Goal: Task Accomplishment & Management: Complete application form

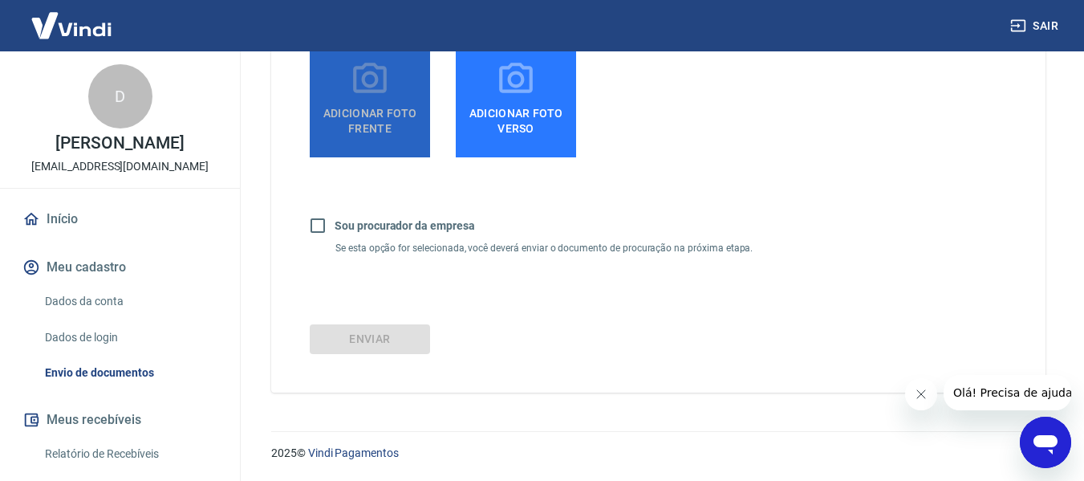
click at [382, 122] on span "Adicionar foto frente" at bounding box center [370, 118] width 108 height 36
click at [0, 0] on input "Adicionar foto frente" at bounding box center [0, 0] width 0 height 0
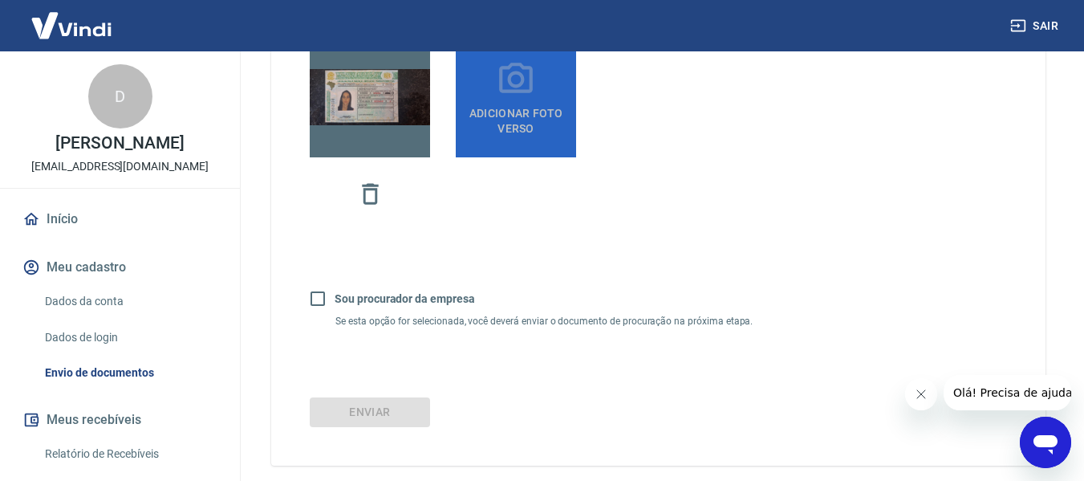
click at [514, 125] on span "Adicionar foto verso" at bounding box center [516, 118] width 108 height 36
click at [0, 0] on input "Adicionar foto verso" at bounding box center [0, 0] width 0 height 0
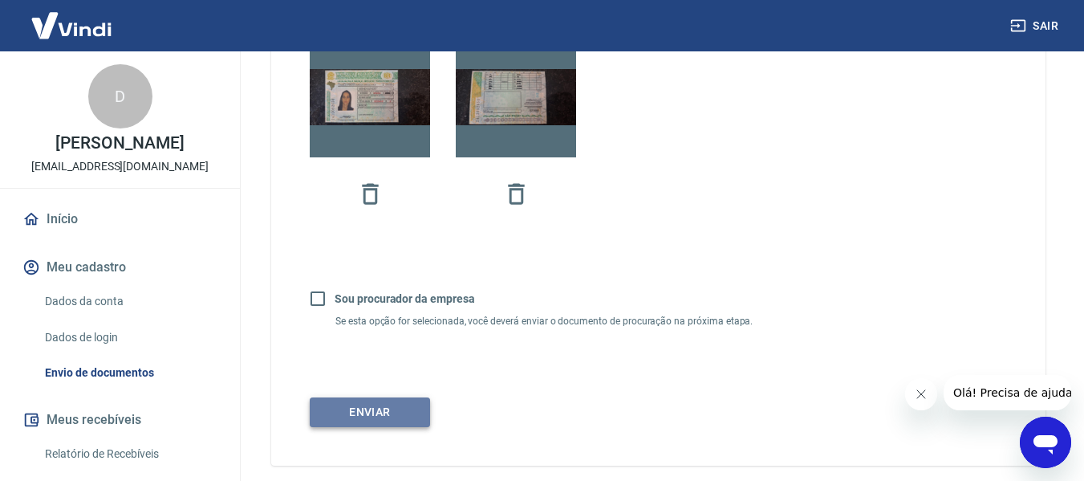
click at [400, 403] on button "Enviar" at bounding box center [370, 412] width 120 height 30
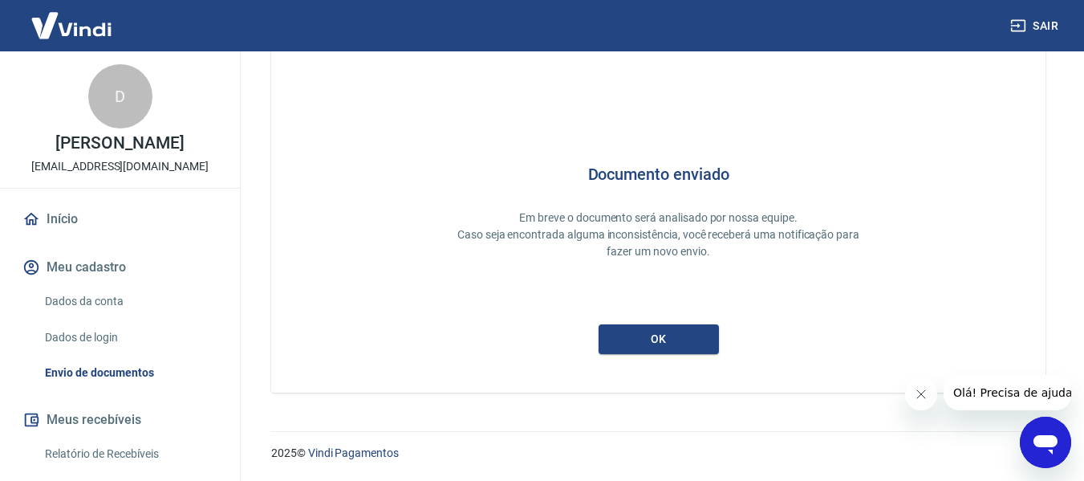
scroll to position [76, 0]
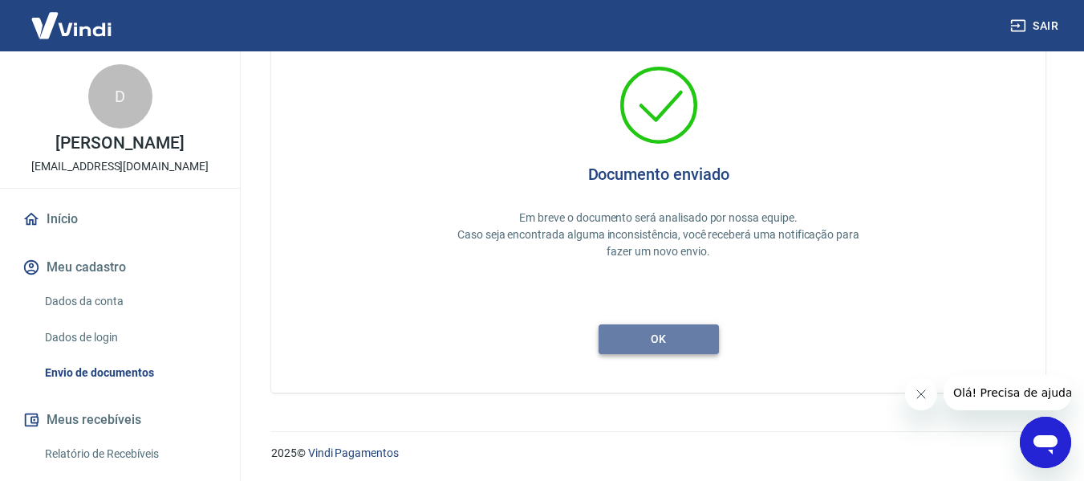
click at [694, 347] on button "ok" at bounding box center [659, 339] width 120 height 30
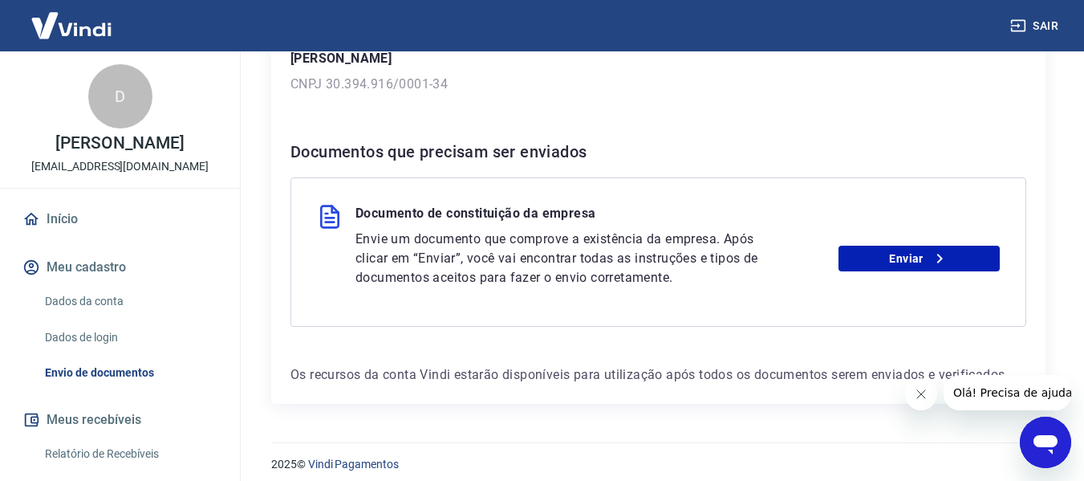
scroll to position [282, 0]
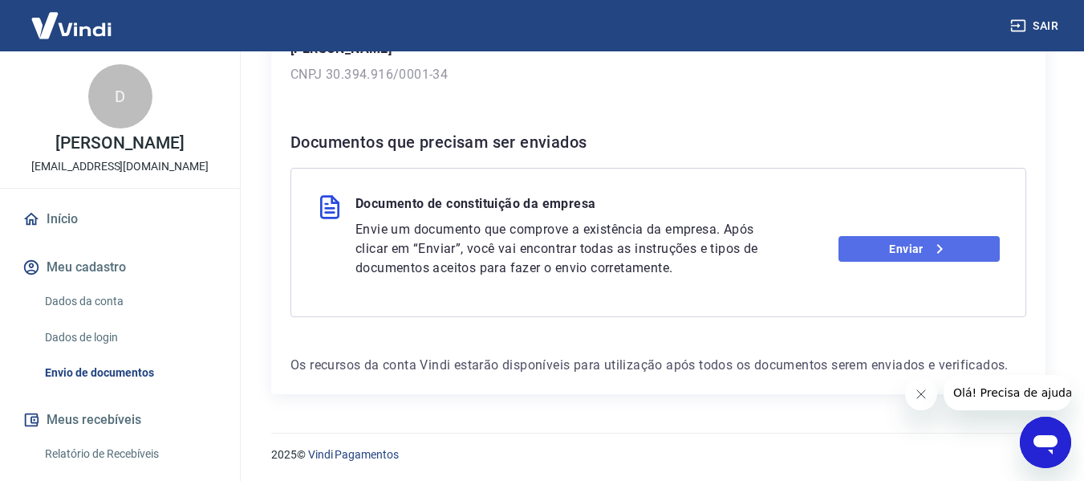
click at [965, 258] on link "Enviar" at bounding box center [919, 249] width 161 height 26
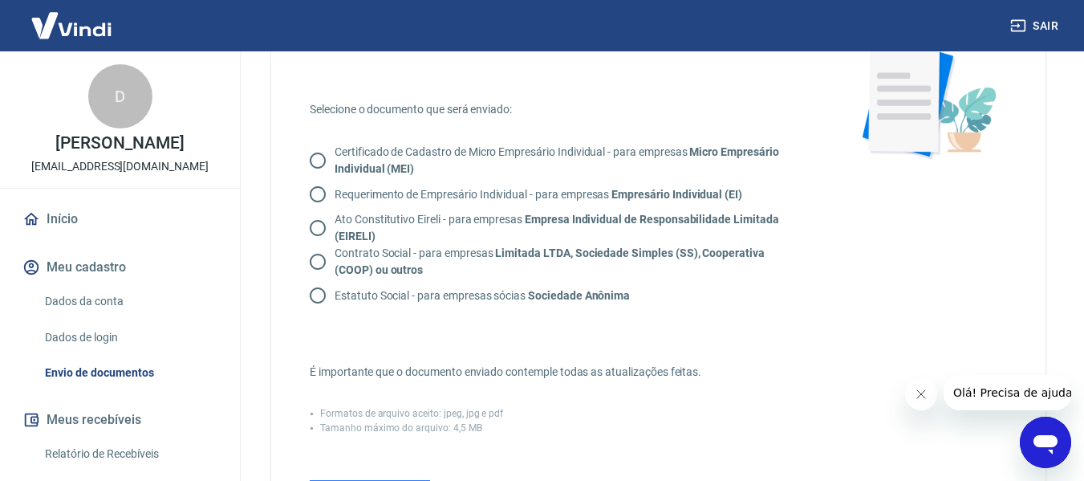
scroll to position [132, 0]
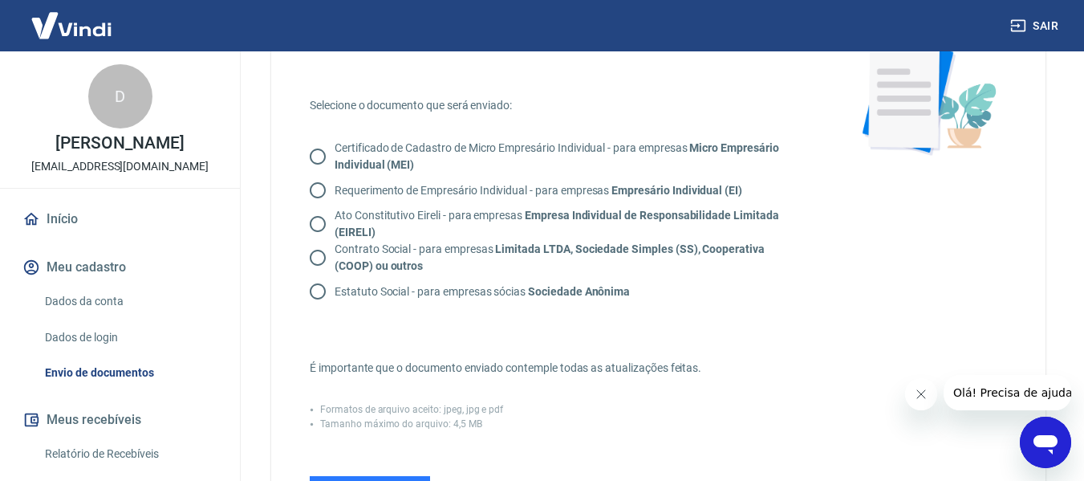
click at [314, 255] on input "Contrato Social - para empresas Limitada LTDA, Sociedade Simples (SS), Cooperat…" at bounding box center [318, 258] width 34 height 34
radio input "true"
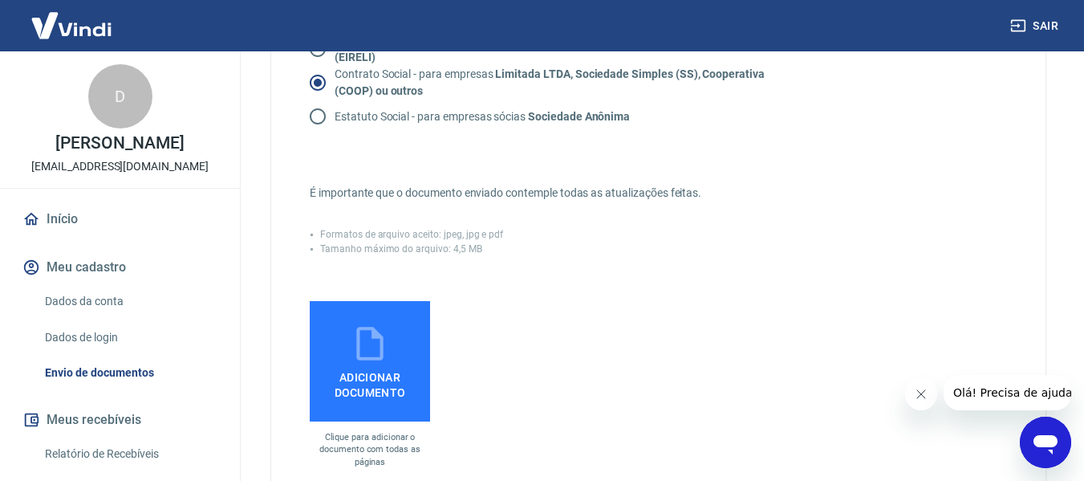
scroll to position [333, 0]
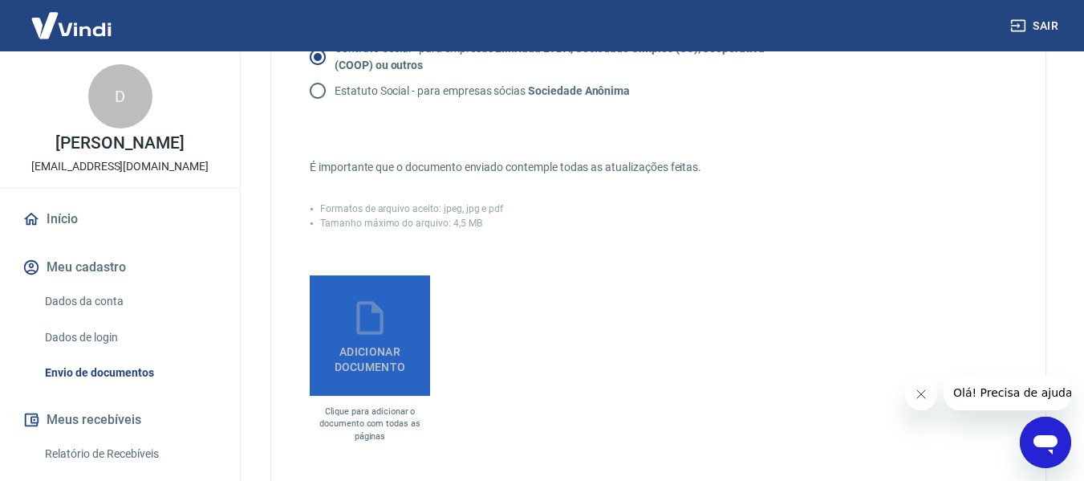
click at [380, 331] on icon at bounding box center [369, 318] width 26 height 34
click at [0, 0] on input "Adicionar documento" at bounding box center [0, 0] width 0 height 0
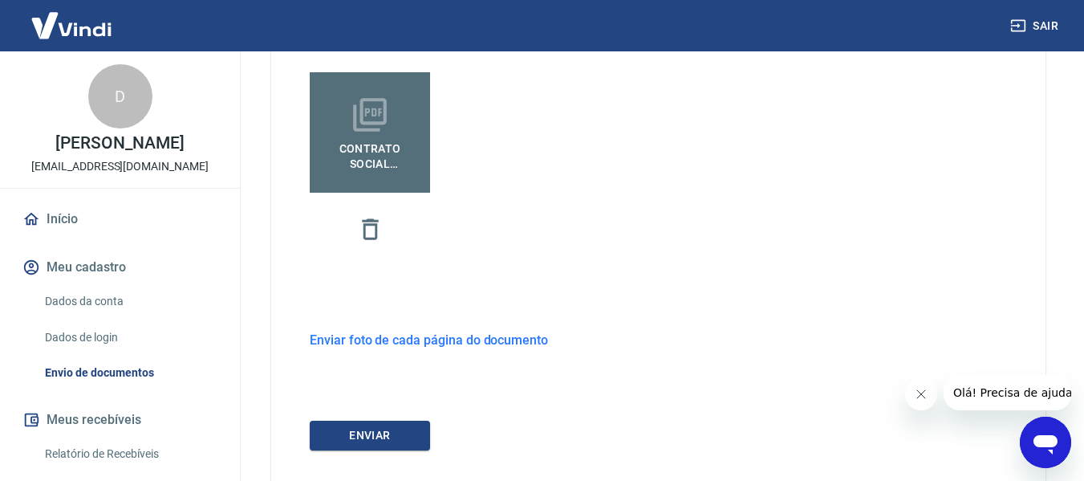
scroll to position [540, 0]
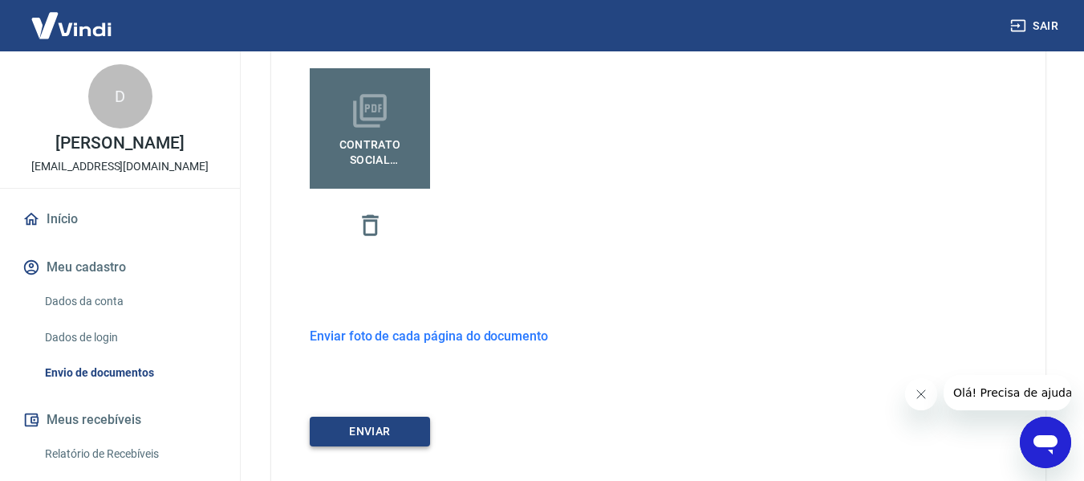
click at [408, 433] on button "ENVIAR" at bounding box center [370, 432] width 120 height 30
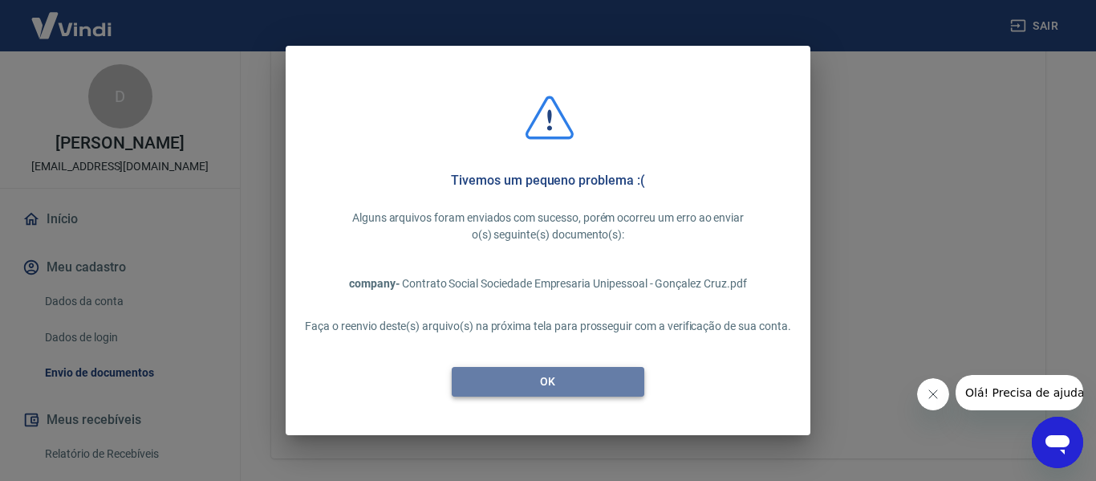
click at [539, 386] on button "OK" at bounding box center [548, 382] width 193 height 30
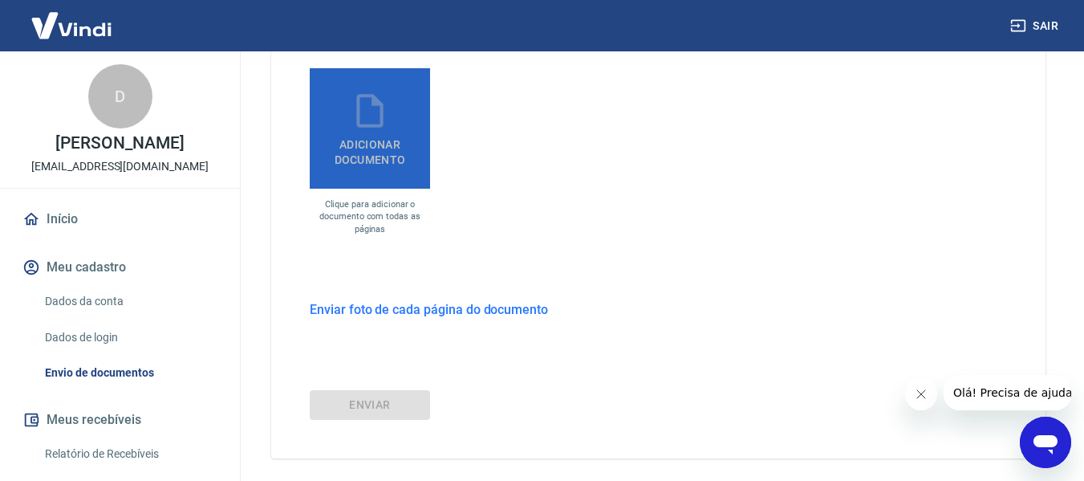
click at [400, 144] on span "Adicionar documento" at bounding box center [370, 149] width 108 height 36
click at [0, 0] on input "Adicionar documento" at bounding box center [0, 0] width 0 height 0
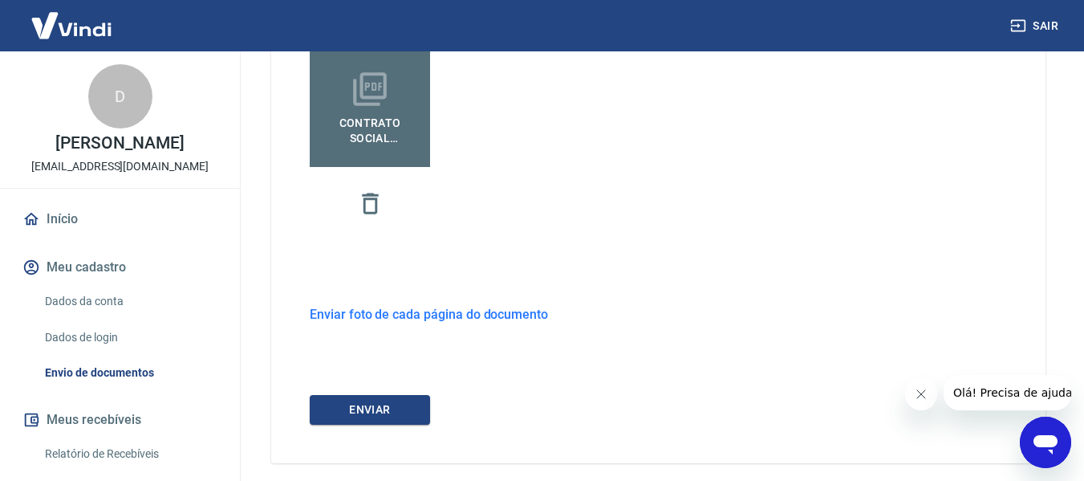
scroll to position [564, 0]
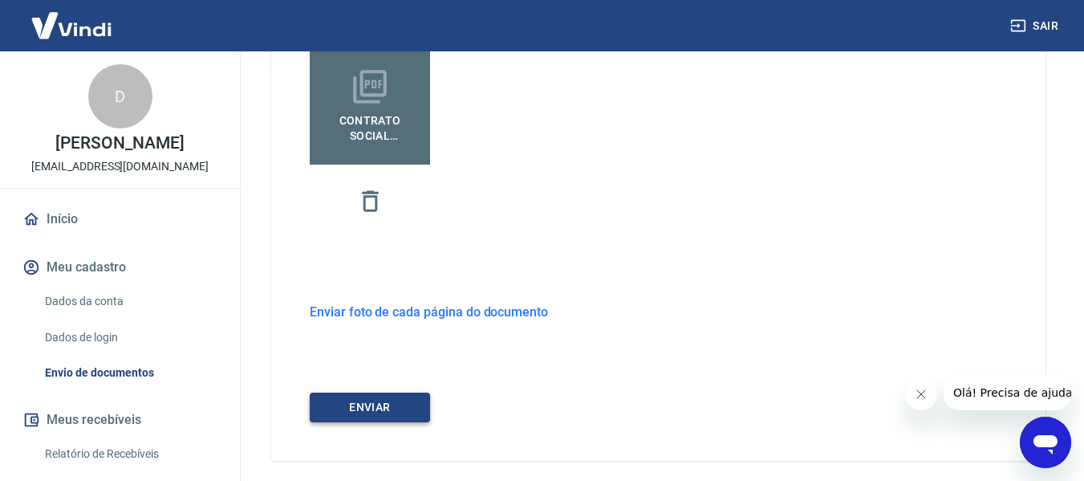
click at [397, 396] on button "ENVIAR" at bounding box center [370, 407] width 120 height 30
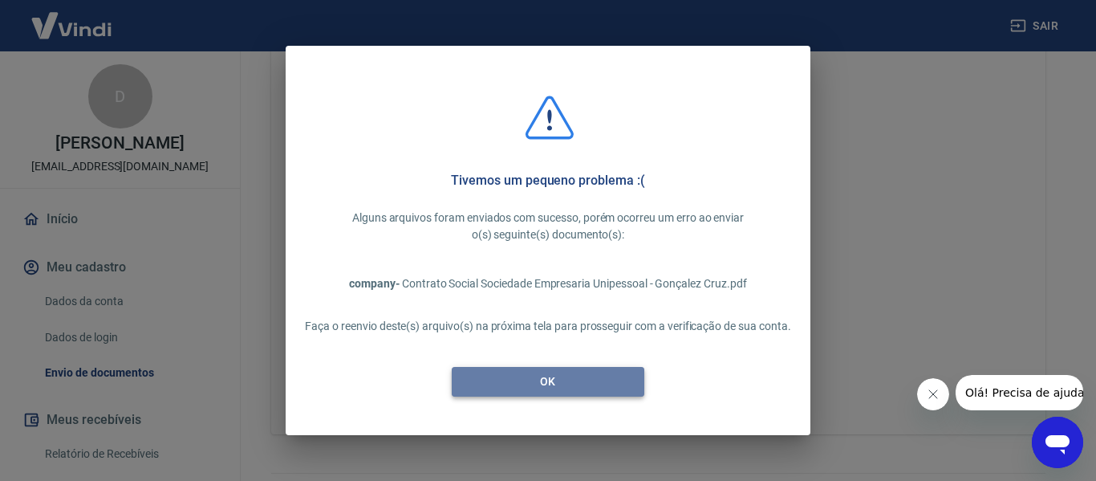
click at [506, 375] on button "OK" at bounding box center [548, 382] width 193 height 30
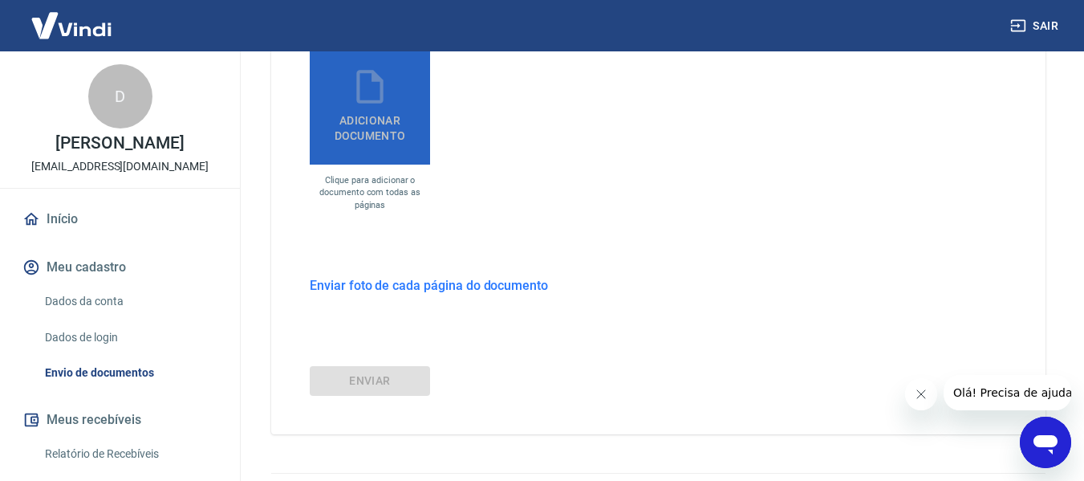
click at [352, 91] on label "Adicionar documento" at bounding box center [370, 104] width 120 height 120
click at [0, 0] on input "Adicionar documento" at bounding box center [0, 0] width 0 height 0
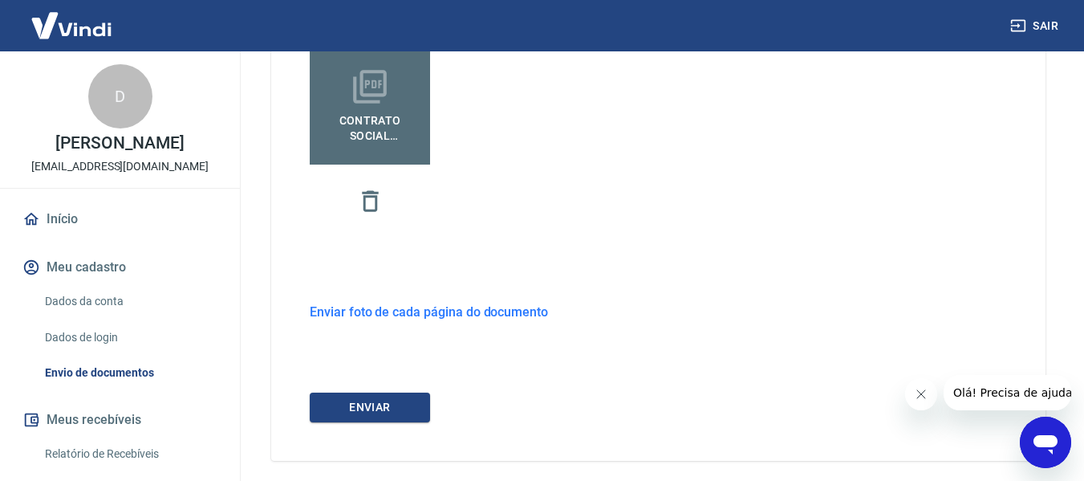
click at [493, 315] on h6 "Enviar foto de cada página do documento" at bounding box center [429, 312] width 238 height 20
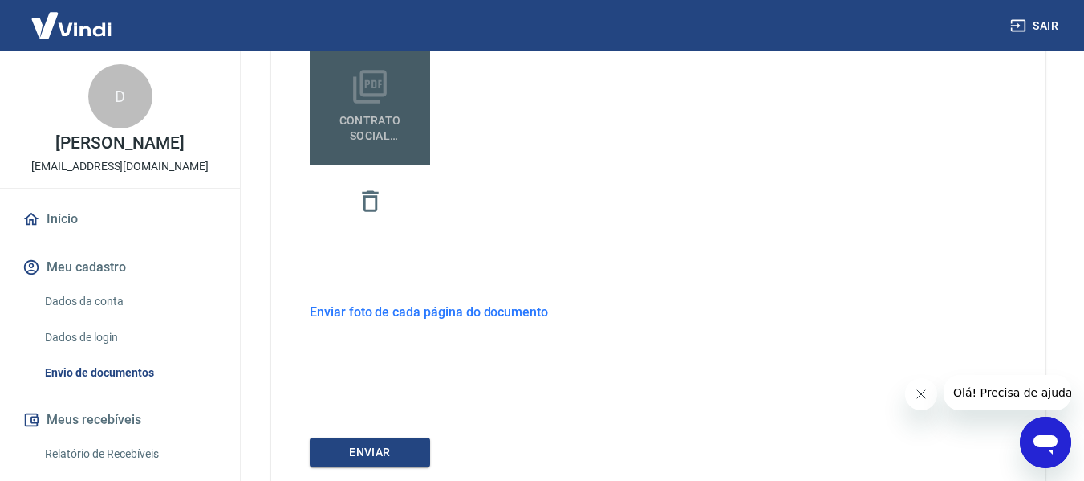
click at [395, 137] on span "Contrato Social Sociedade Empresaria Unipessoal - Gonçalez Cruz.pdf" at bounding box center [370, 125] width 108 height 36
click at [0, 0] on input "Contrato Social Sociedade Empresaria Unipessoal - Gonçalez Cruz.pdf" at bounding box center [0, 0] width 0 height 0
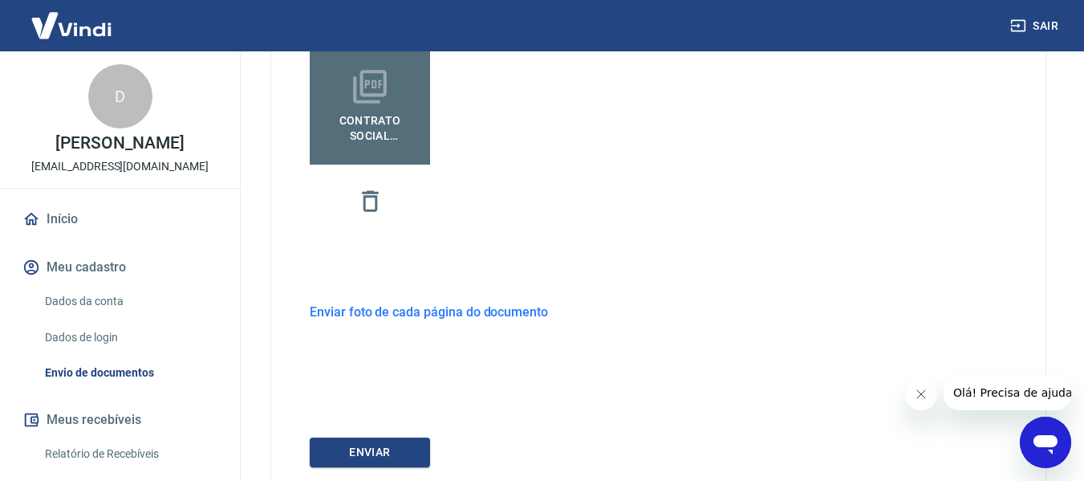
click at [1046, 444] on icon "Abrir janela de mensagens" at bounding box center [1046, 444] width 24 height 19
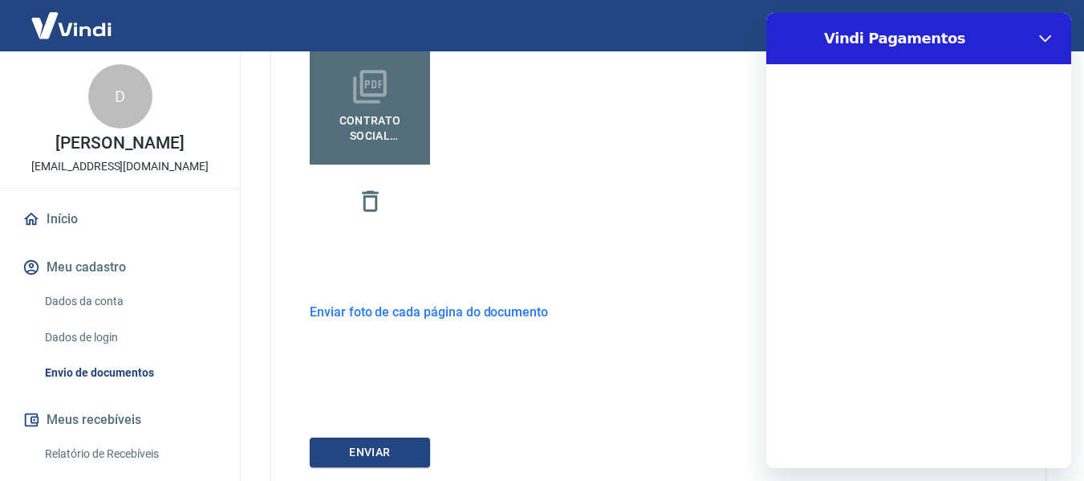
scroll to position [0, 0]
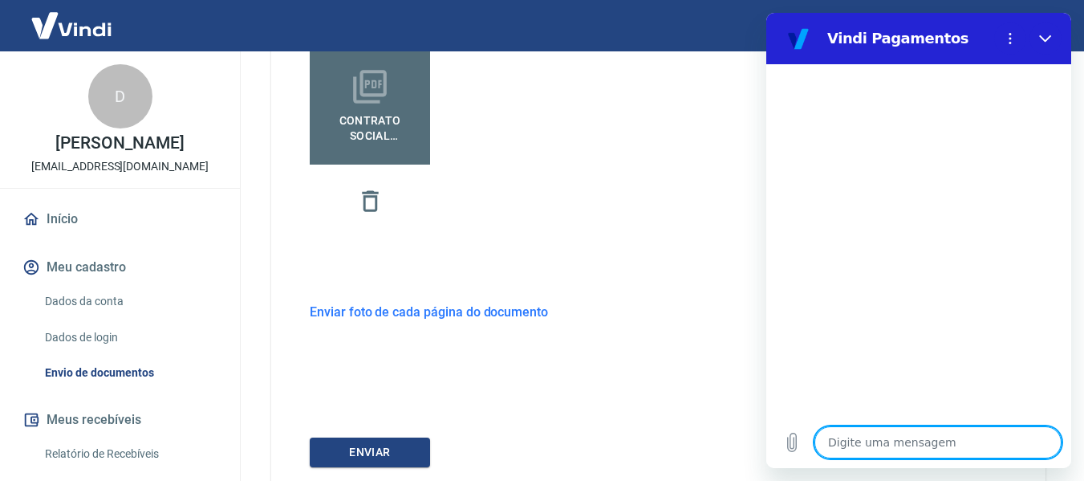
type textarea "B"
type textarea "x"
type textarea "Bo"
type textarea "x"
type textarea "Boa"
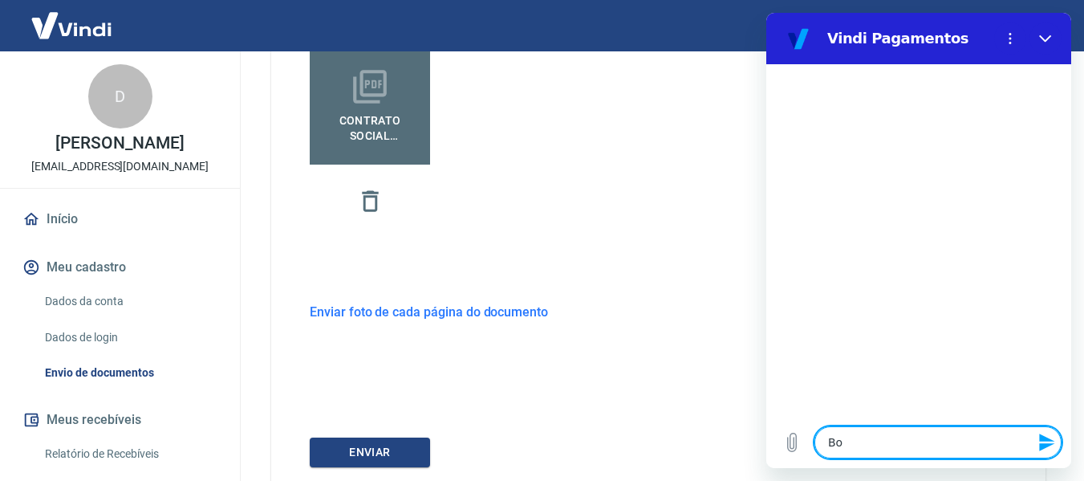
type textarea "x"
type textarea "Boa"
type textarea "x"
type textarea "Boa t"
type textarea "x"
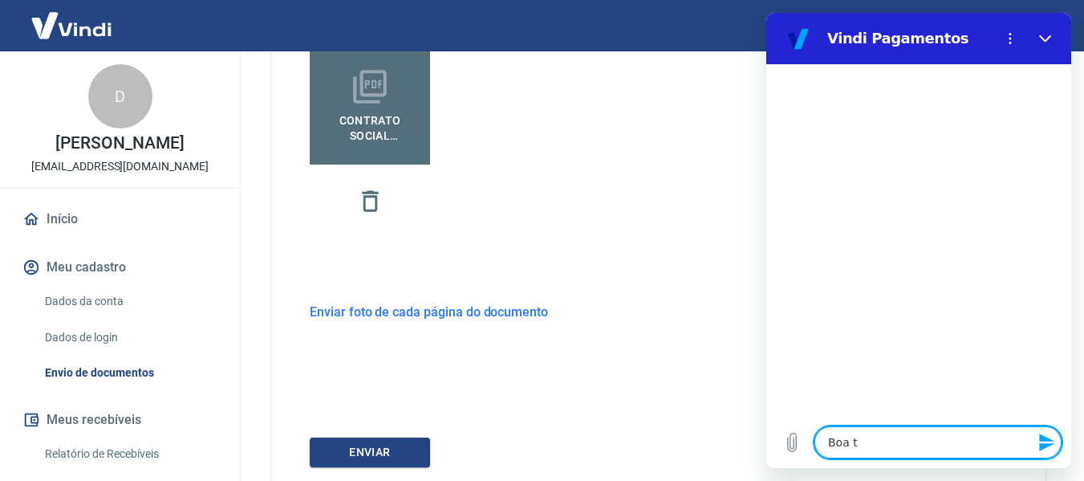
type textarea "Boa ta"
type textarea "x"
type textarea "Boa tar"
type textarea "x"
type textarea "Boa tard"
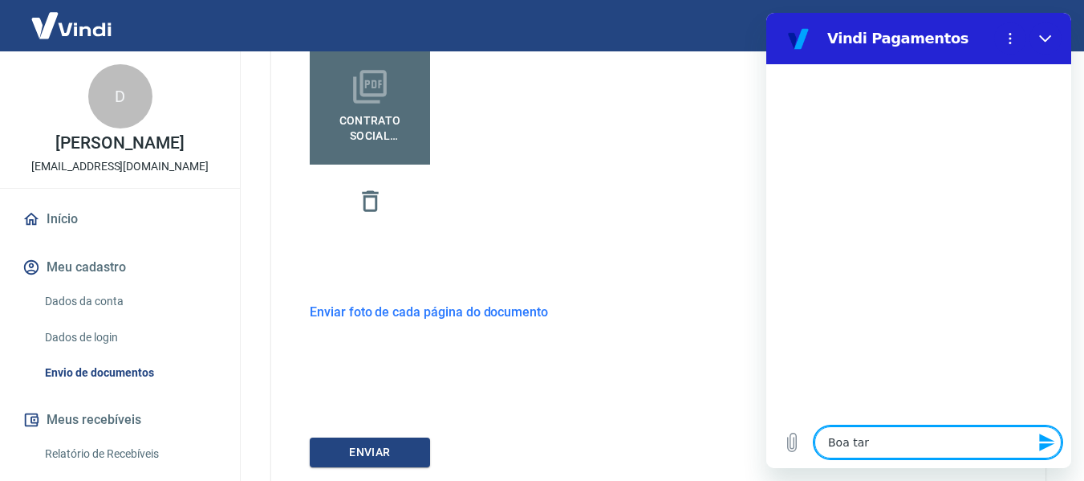
type textarea "x"
type textarea "Boa tarde"
type textarea "x"
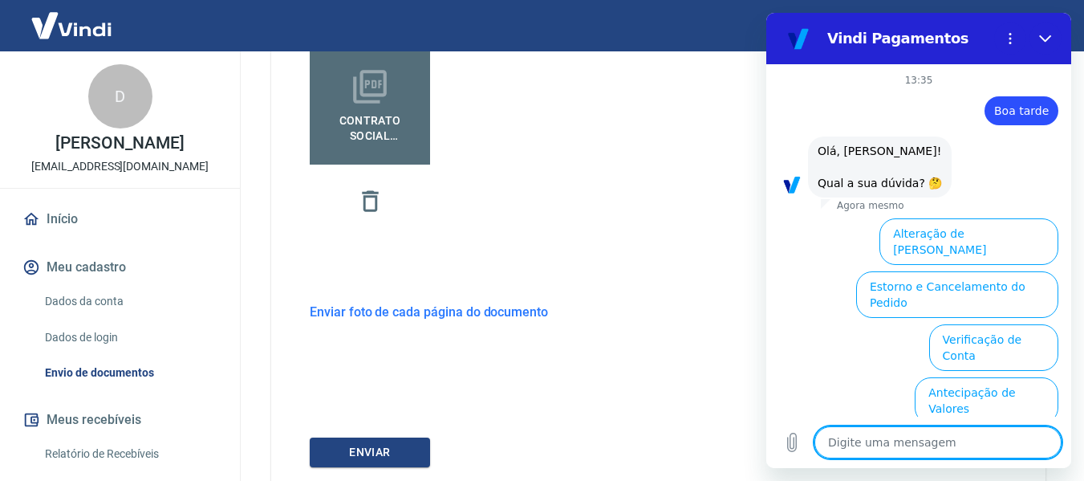
scroll to position [132, 0]
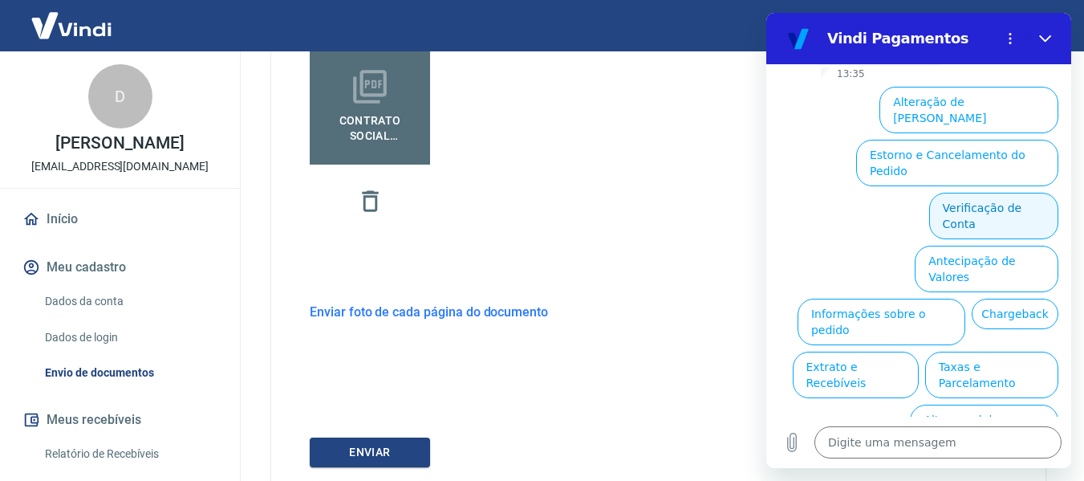
click at [981, 193] on button "Verificação de Conta" at bounding box center [993, 216] width 129 height 47
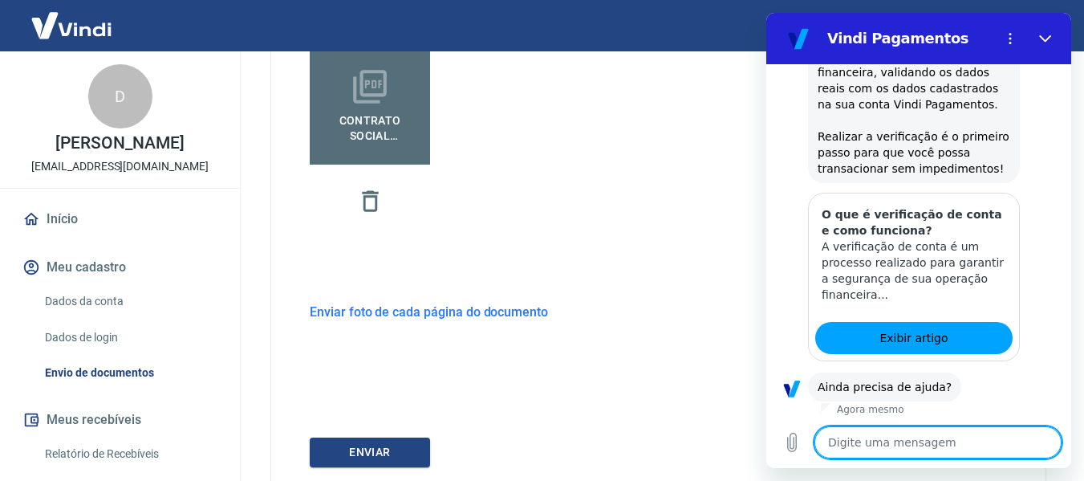
scroll to position [291, 0]
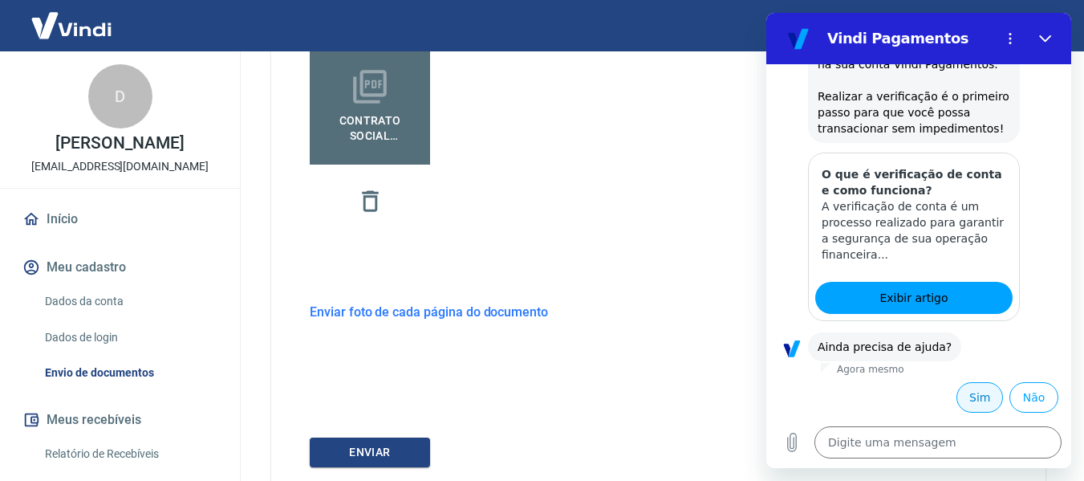
click at [977, 389] on button "Sim" at bounding box center [980, 397] width 47 height 30
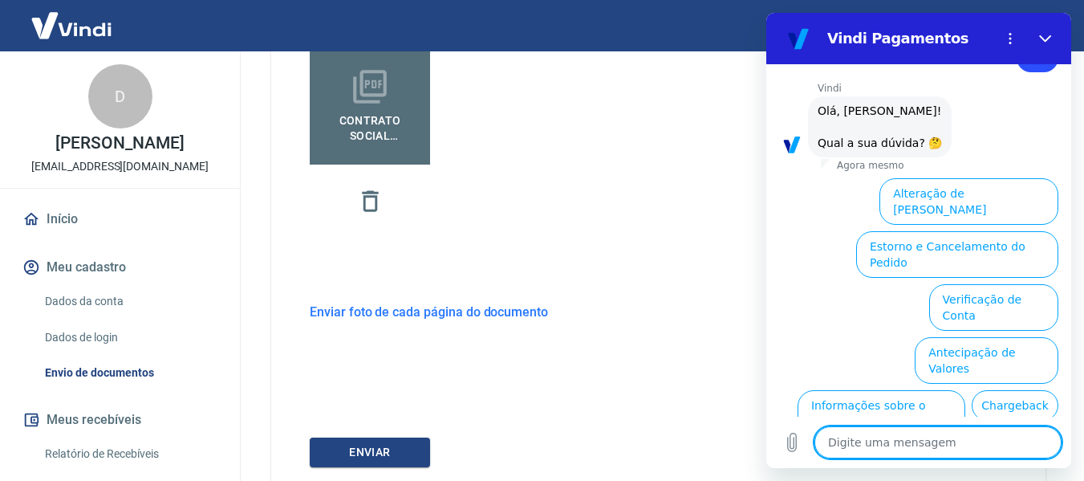
scroll to position [709, 0]
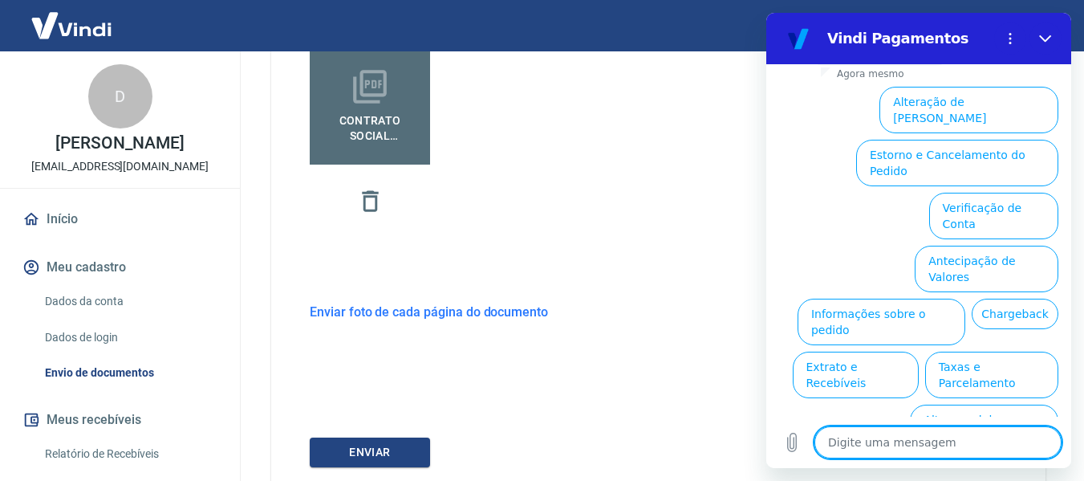
click at [965, 441] on textarea at bounding box center [938, 442] width 247 height 32
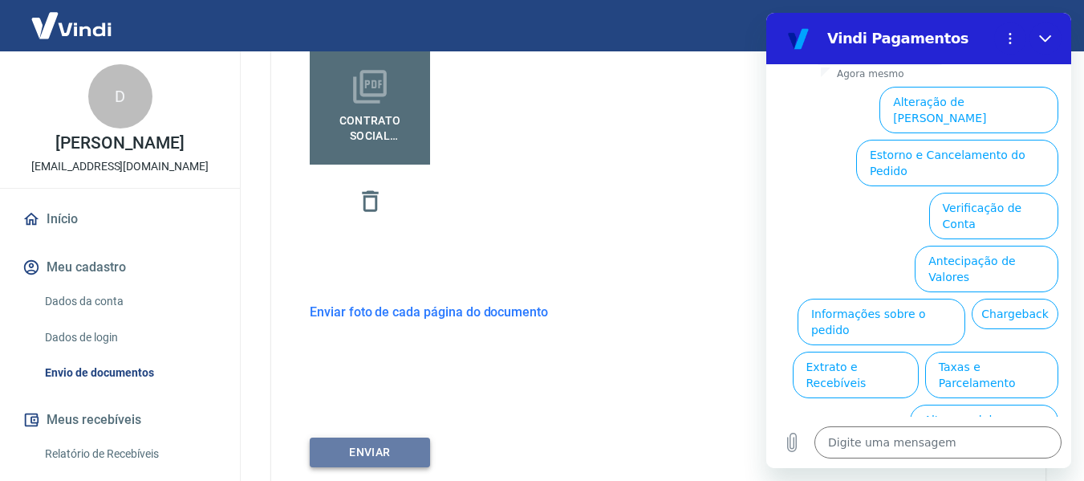
click at [400, 457] on button "ENVIAR" at bounding box center [370, 452] width 120 height 30
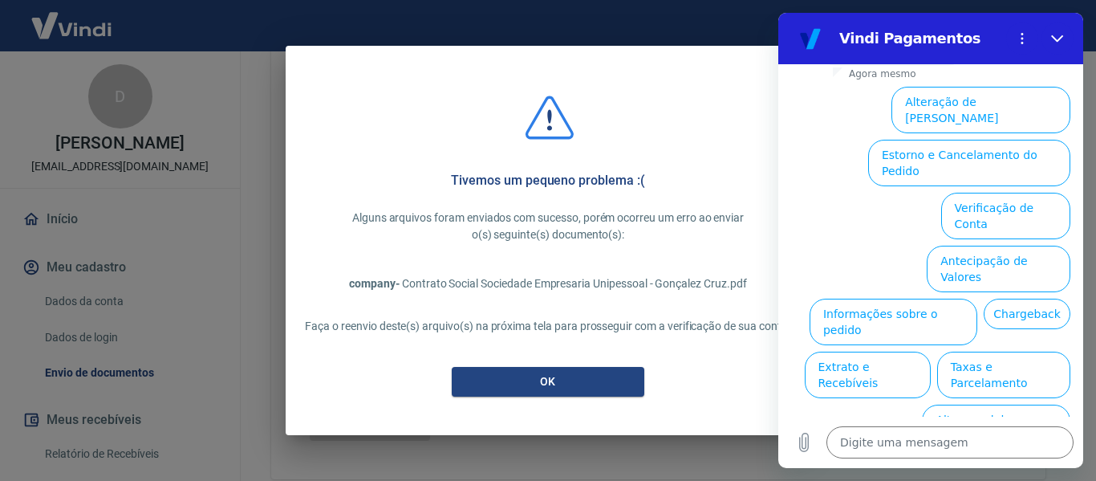
click at [619, 365] on div "Tivemos um pequeno problema :( Alguns arquivos foram enviados com sucesso, poré…" at bounding box center [548, 240] width 524 height 389
click at [619, 376] on button "OK" at bounding box center [548, 382] width 193 height 30
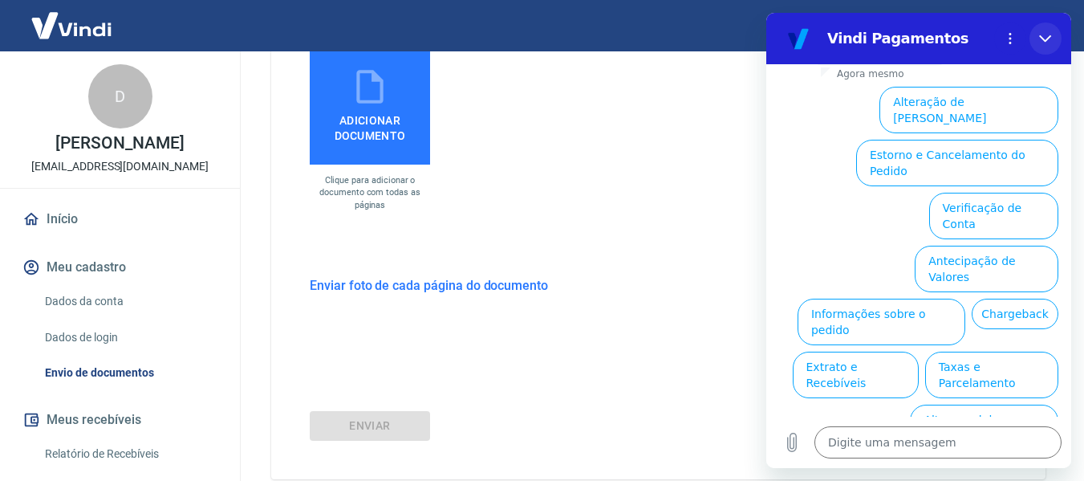
click at [1043, 39] on icon "Fechar" at bounding box center [1045, 38] width 12 height 7
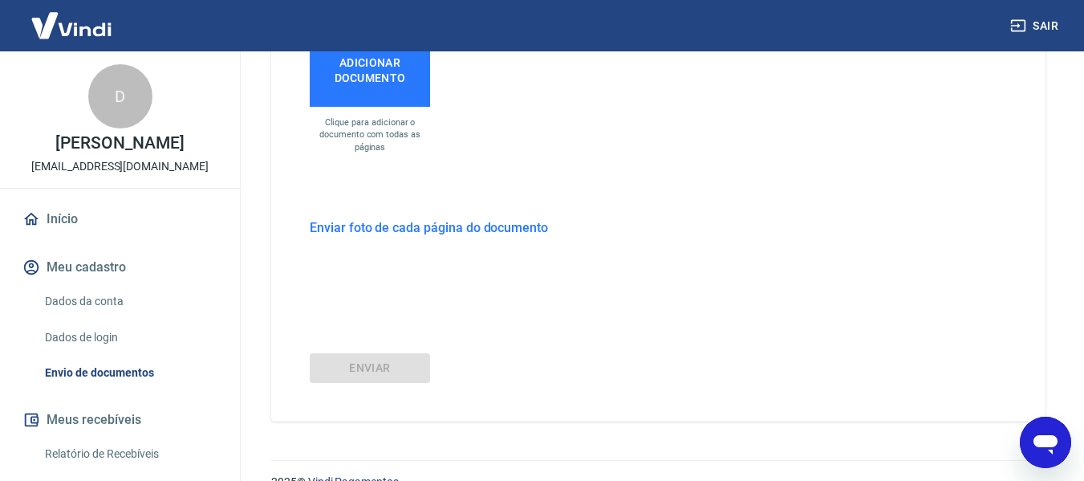
scroll to position [651, 0]
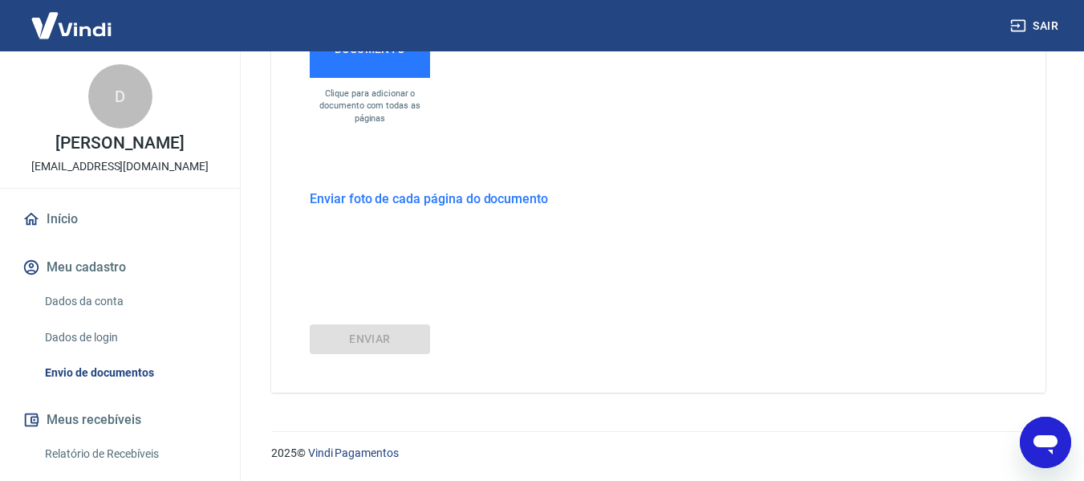
click at [522, 203] on h6 "Enviar foto de cada página do documento" at bounding box center [429, 199] width 238 height 20
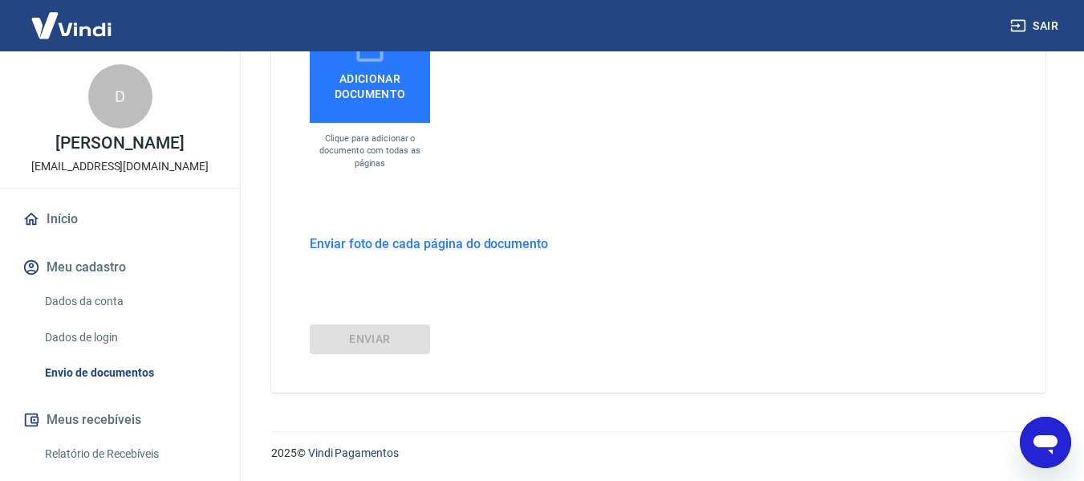
scroll to position [606, 0]
click at [1035, 447] on icon "Abrir janela de mensagens" at bounding box center [1045, 442] width 29 height 29
type textarea "x"
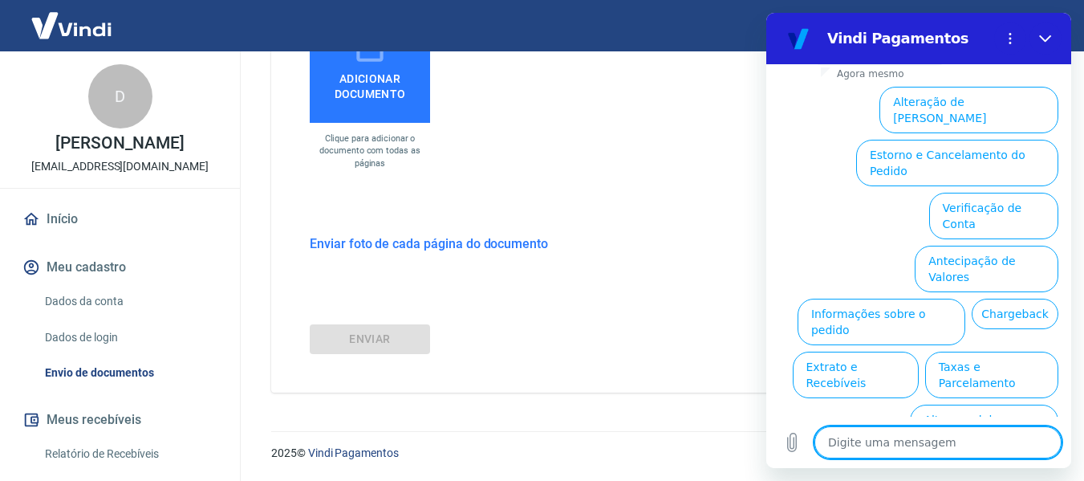
type textarea "n"
type textarea "x"
type textarea "nã"
type textarea "x"
type textarea "não"
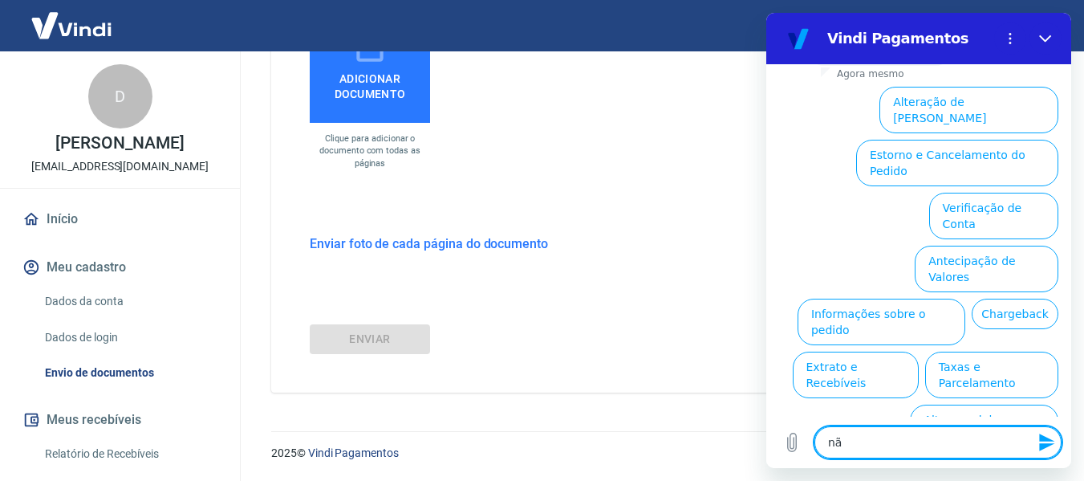
type textarea "x"
type textarea "não"
type textarea "x"
type textarea "não e"
type textarea "x"
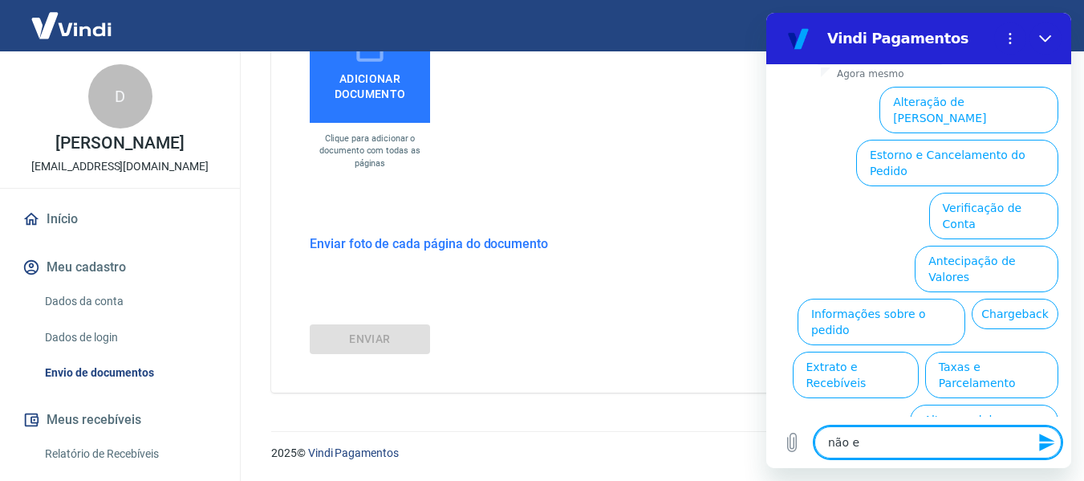
type textarea "não es"
type textarea "x"
type textarea "não est"
type textarea "x"
type textarea "não esta"
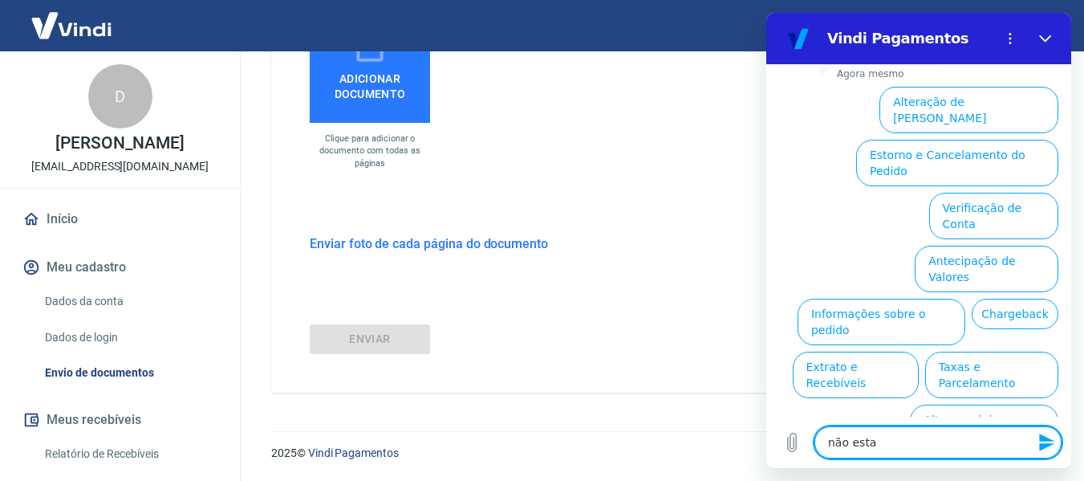
type textarea "x"
type textarea "não esta"
type textarea "x"
type textarea "não esta a"
type textarea "x"
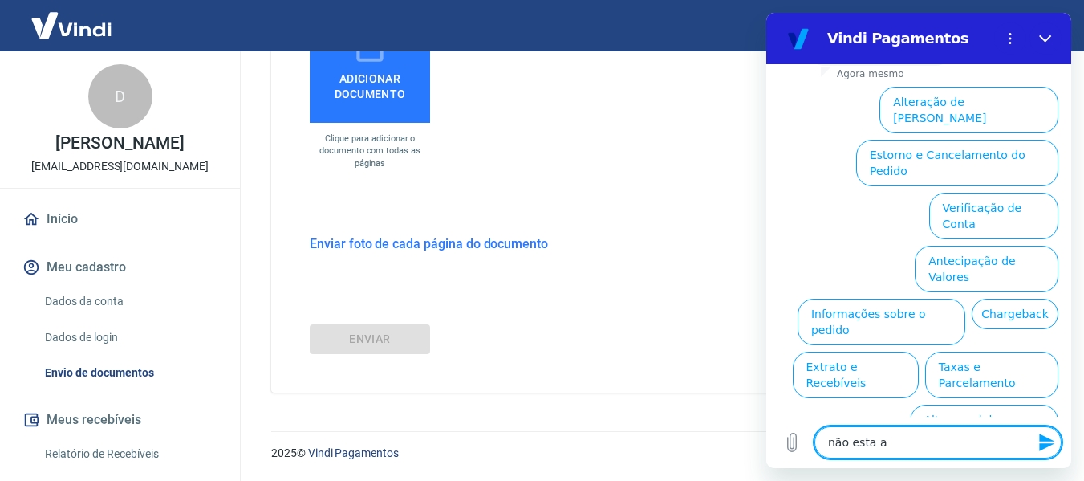
type textarea "não esta ac"
type textarea "x"
type textarea "não esta ace"
type textarea "x"
type textarea "não esta acei"
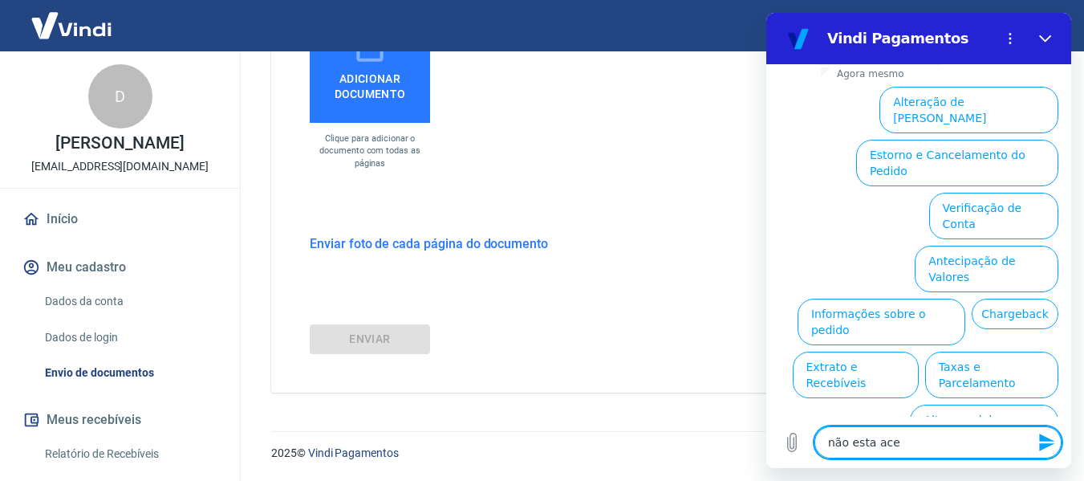
type textarea "x"
type textarea "não esta aceit"
type textarea "x"
type textarea "não esta aceita"
type textarea "x"
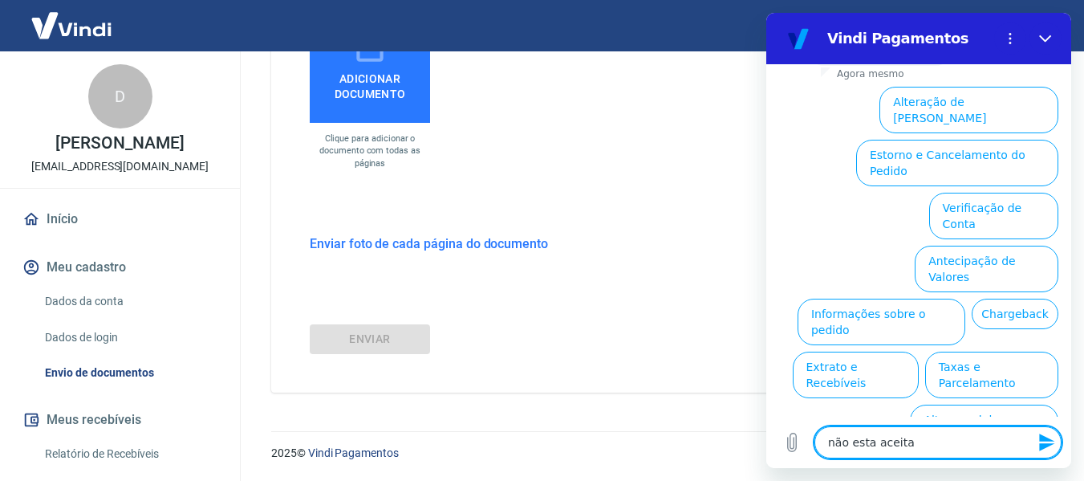
type textarea "não esta aceitan"
type textarea "x"
type textarea "não esta aceitand"
type textarea "x"
type textarea "não esta aceitando"
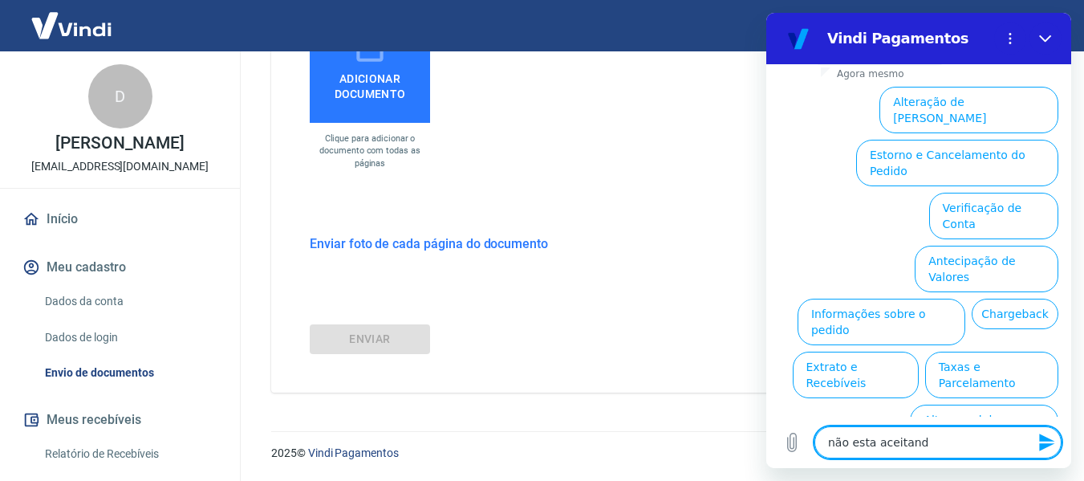
type textarea "x"
type textarea "não esta aceitando"
type textarea "x"
type textarea "não esta aceitando o"
type textarea "x"
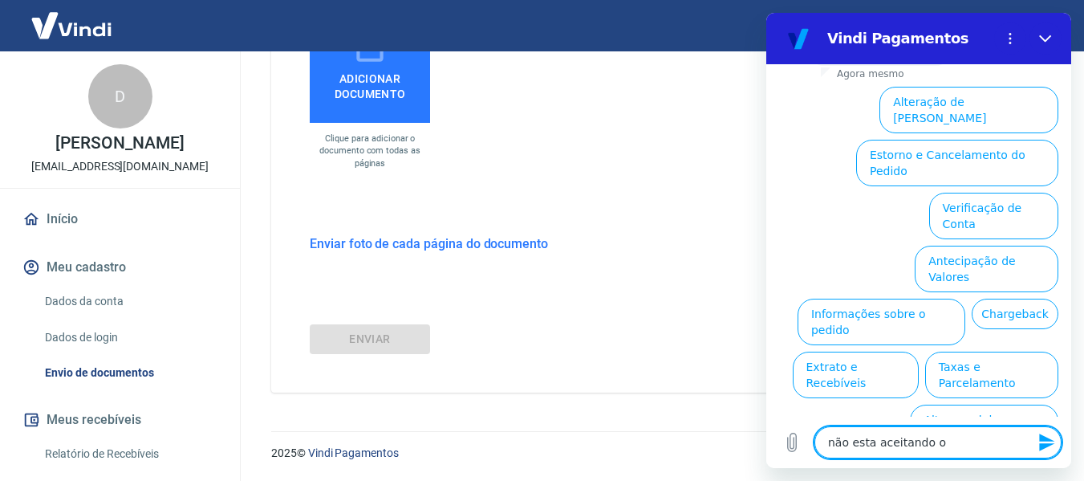
type textarea "não esta aceitando o"
type textarea "x"
type textarea "não esta aceitando o v"
type textarea "x"
type textarea "não esta aceitando o ve"
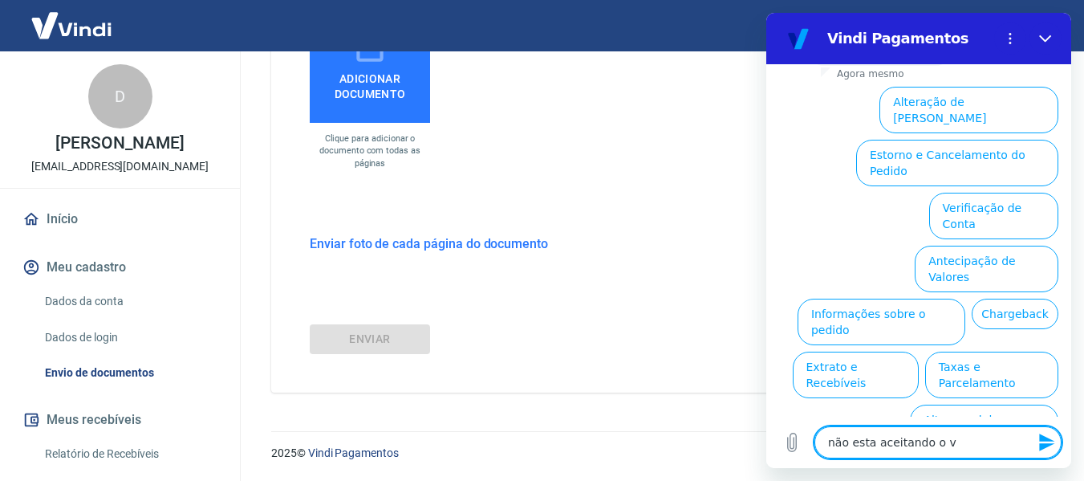
type textarea "x"
type textarea "não esta aceitando o v"
type textarea "x"
type textarea "não esta aceitando o"
type textarea "x"
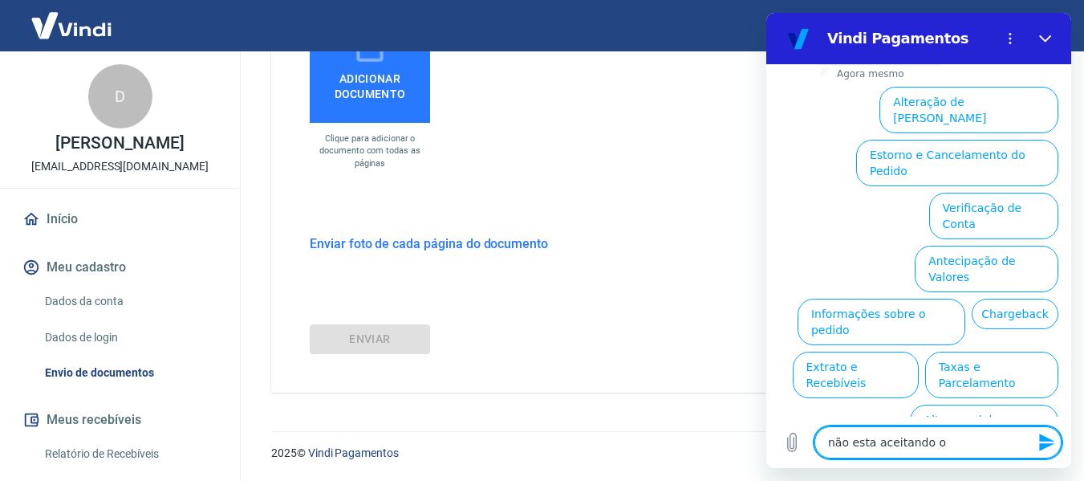
type textarea "não esta aceitando o e"
type textarea "x"
type textarea "não esta aceitando o en"
type textarea "x"
type textarea "não esta aceitando o env"
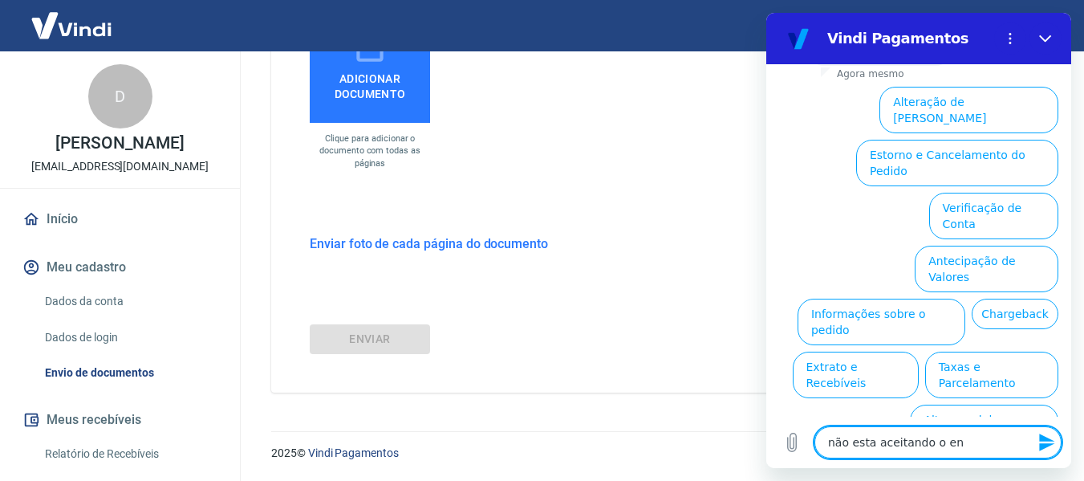
type textarea "x"
type textarea "não esta aceitando o envi"
type textarea "x"
type textarea "não esta aceitando o envio"
type textarea "x"
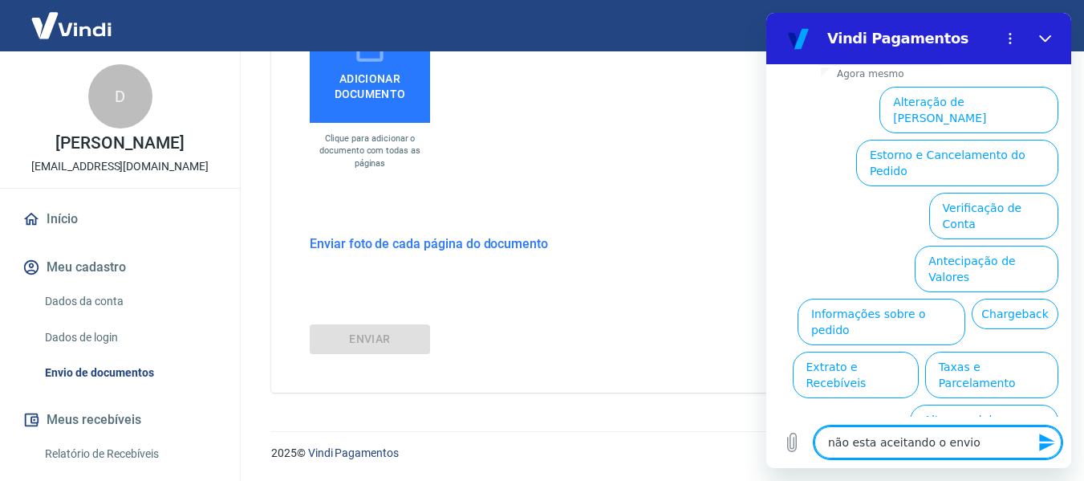
type textarea "não esta aceitando o envio"
type textarea "x"
type textarea "não esta aceitando o envio d"
type textarea "x"
type textarea "não esta aceitando o envio do"
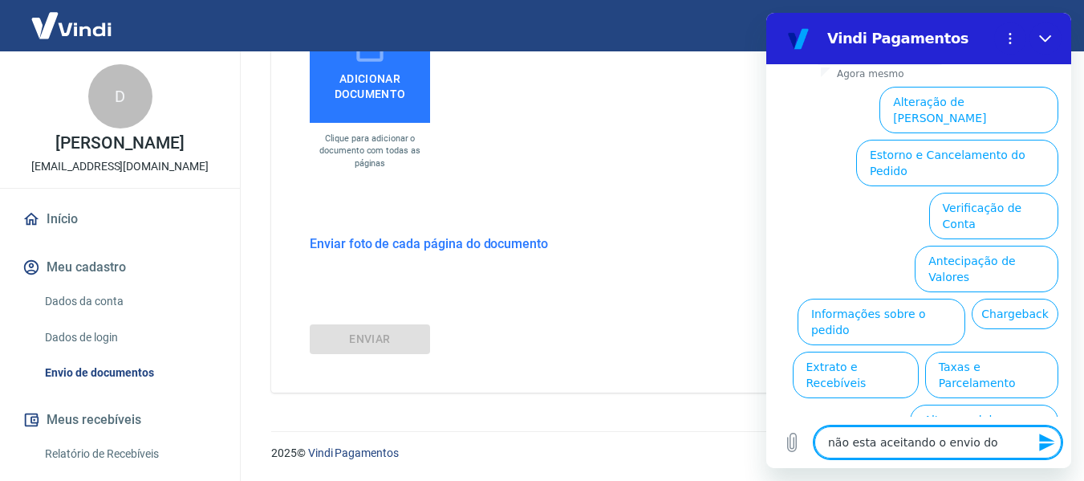
type textarea "x"
type textarea "não esta aceitando o envio do"
type textarea "x"
type textarea "não esta aceitando o envio do d"
type textarea "x"
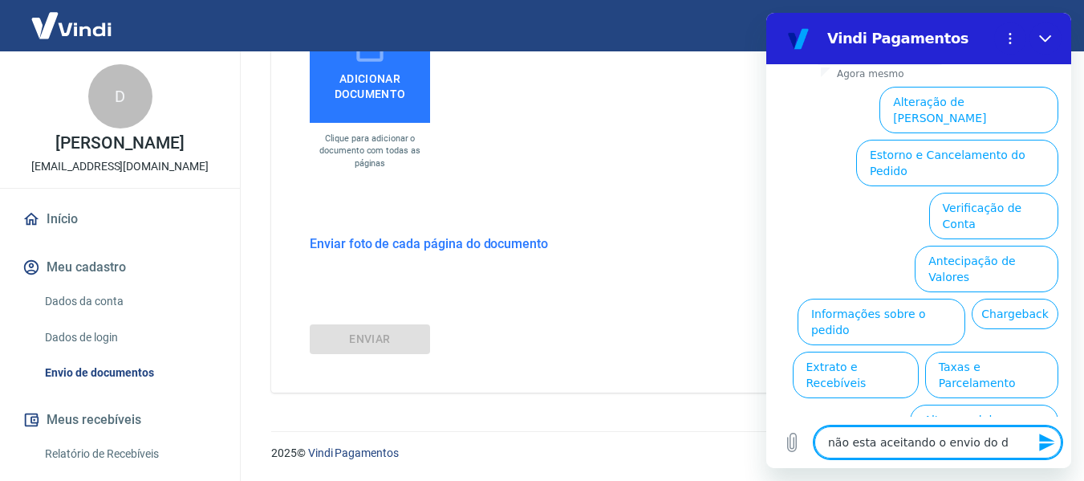
type textarea "não esta aceitando o envio do do"
type textarea "x"
type textarea "não esta aceitando o envio do doc"
type textarea "x"
type textarea "não esta aceitando o envio do doce"
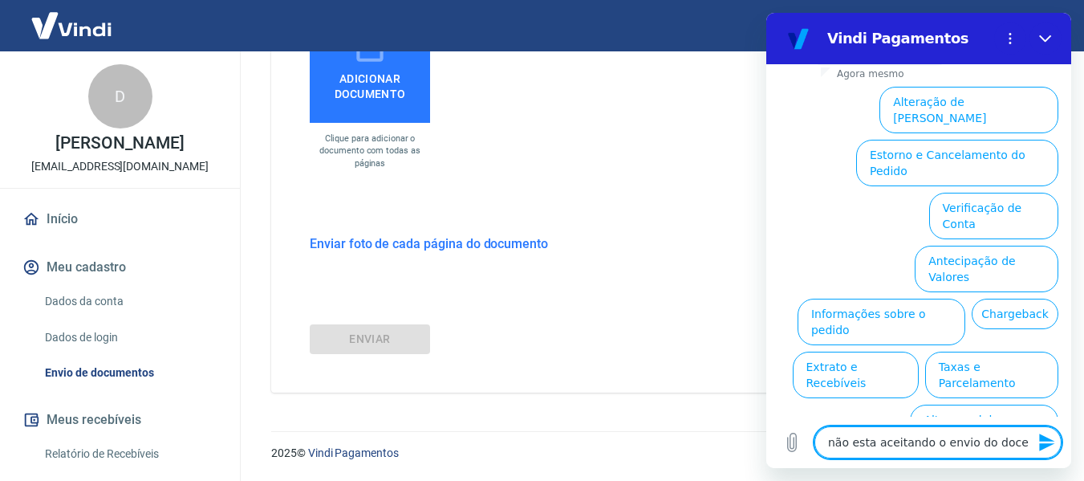
type textarea "x"
type textarea "não esta aceitando o envio do docem"
type textarea "x"
type textarea "não esta aceitando o envio do doce"
type textarea "x"
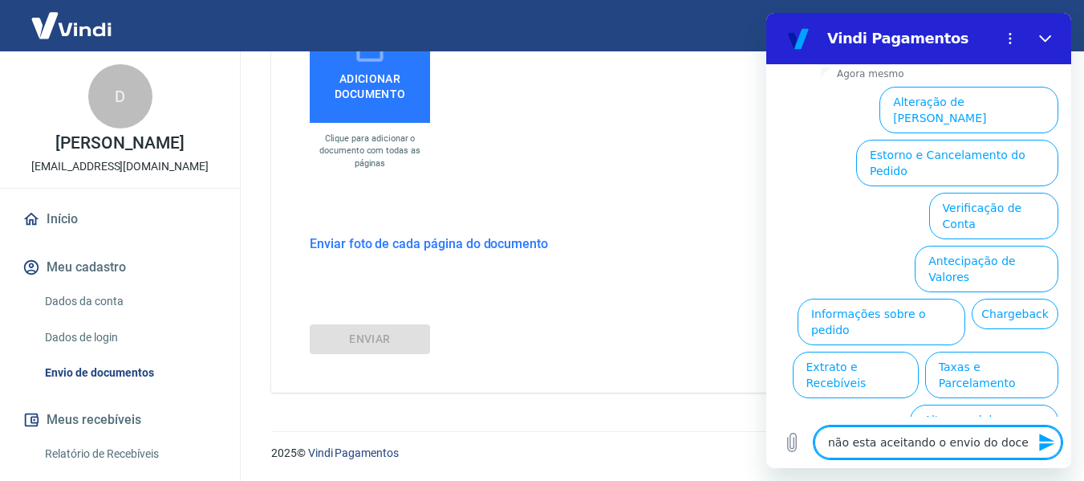
type textarea "não esta aceitando o envio do doc"
type textarea "x"
type textarea "não esta aceitando o envio do do"
type textarea "x"
type textarea "não esta aceitando o envio do do"
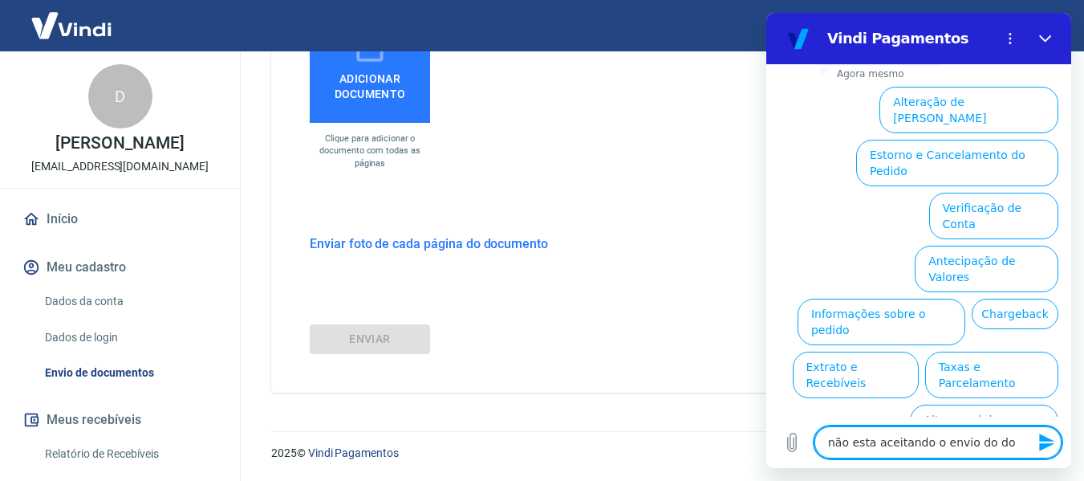
type textarea "x"
type textarea "não esta aceitando o envio do do c"
type textarea "x"
type textarea "não esta aceitando o envio do do co"
type textarea "x"
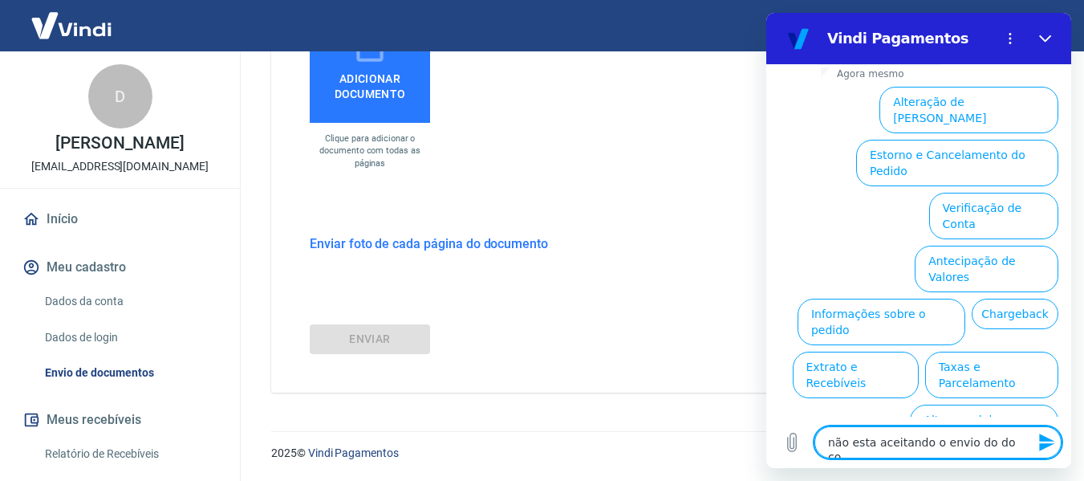
type textarea "não esta aceitando o envio do do con"
type textarea "x"
type textarea "não esta aceitando o envio do do cont"
type textarea "x"
type textarea "não esta aceitando o envio do do contr"
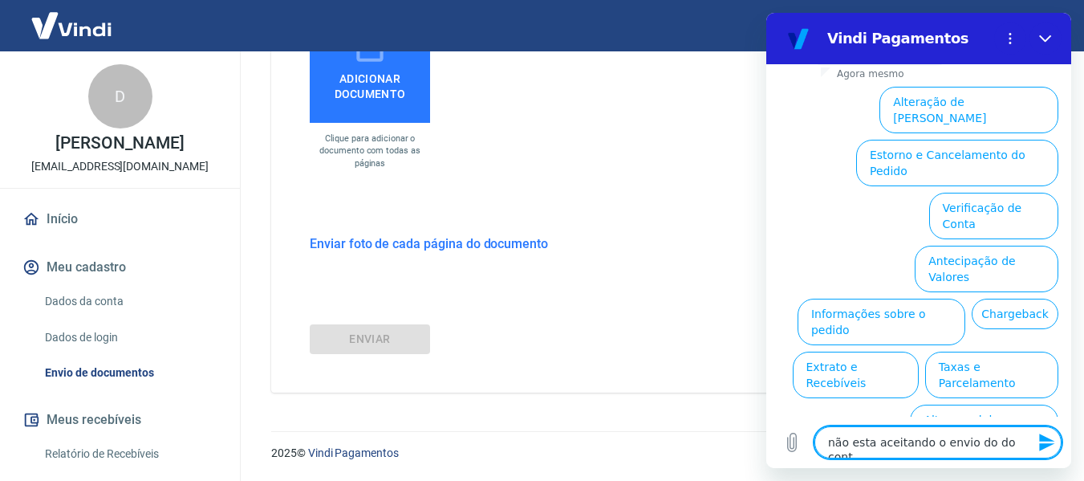
type textarea "x"
type textarea "não esta aceitando o envio do do contra"
type textarea "x"
type textarea "não esta aceitando o envio do do contrat"
type textarea "x"
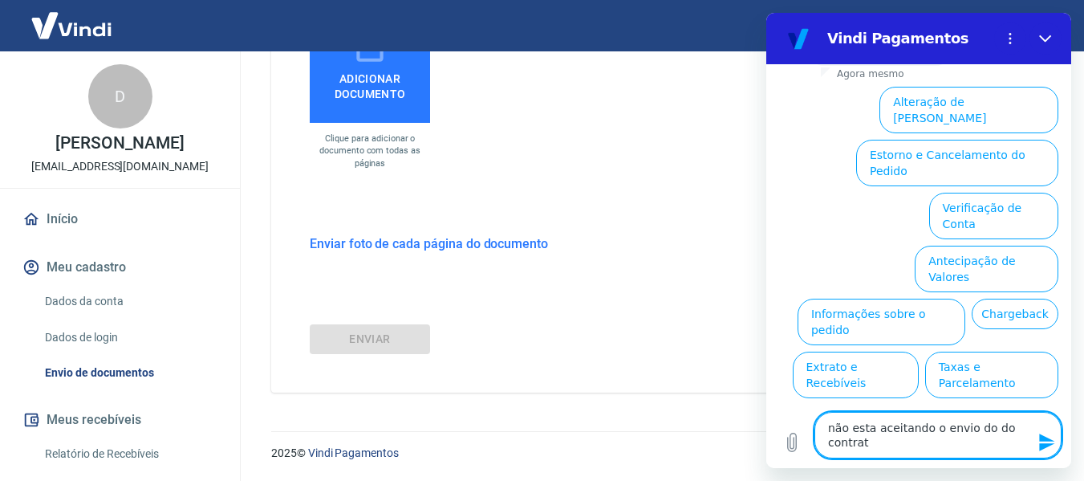
type textarea "não esta aceitando o envio do do contrato"
type textarea "x"
type textarea "não esta aceitando o envio do do contrato"
type textarea "x"
type textarea "não esta aceitando o envio do do contrato d"
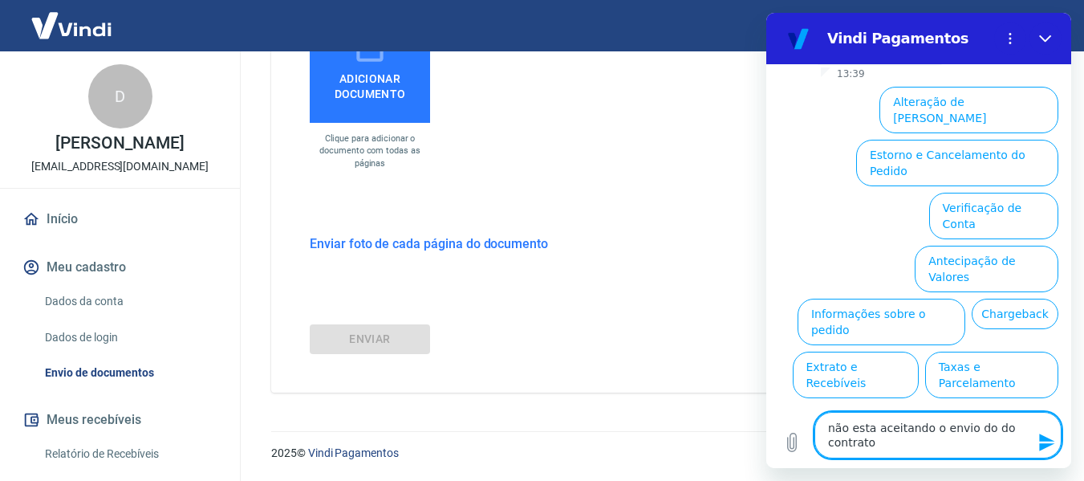
type textarea "x"
type textarea "não esta aceitando o envio do do contrato da"
type textarea "x"
type textarea "não esta aceitando o envio do do contrato da"
type textarea "x"
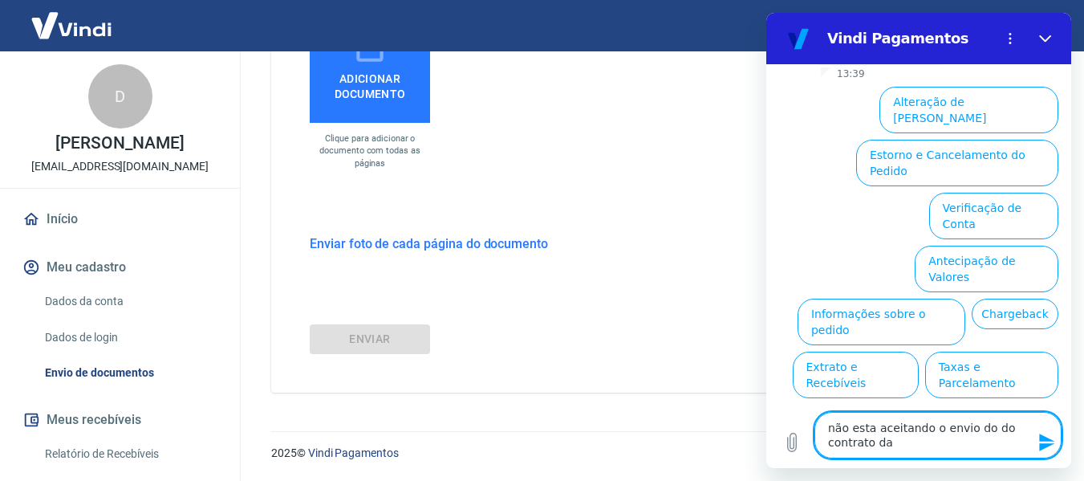
type textarea "não esta aceitando o envio do do contrato da e"
type textarea "x"
type textarea "não esta aceitando o envio do do contrato da em"
type textarea "x"
type textarea "não esta aceitando o envio do do contrato da emp"
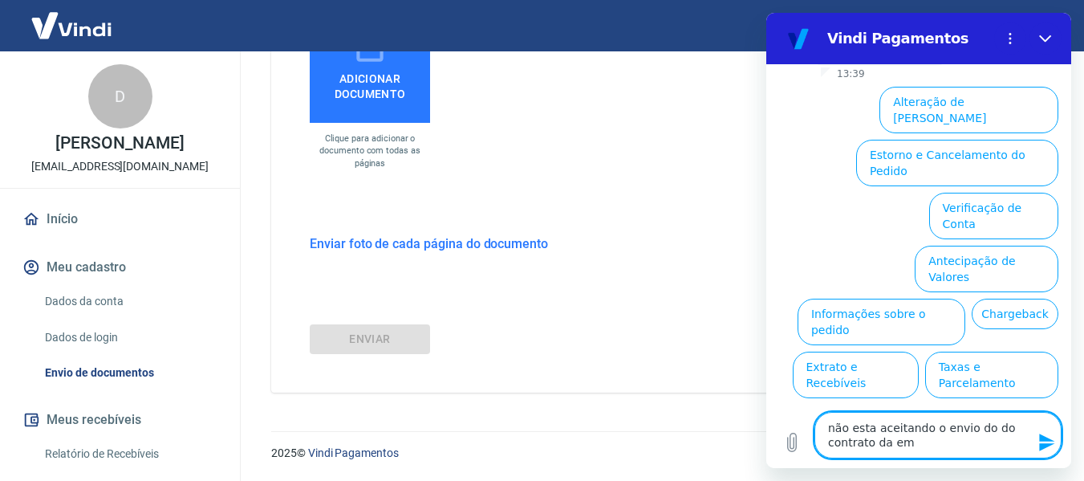
type textarea "x"
type textarea "não esta aceitando o envio do do contrato da empr"
type textarea "x"
type textarea "não esta aceitando o envio do do contrato da empre"
type textarea "x"
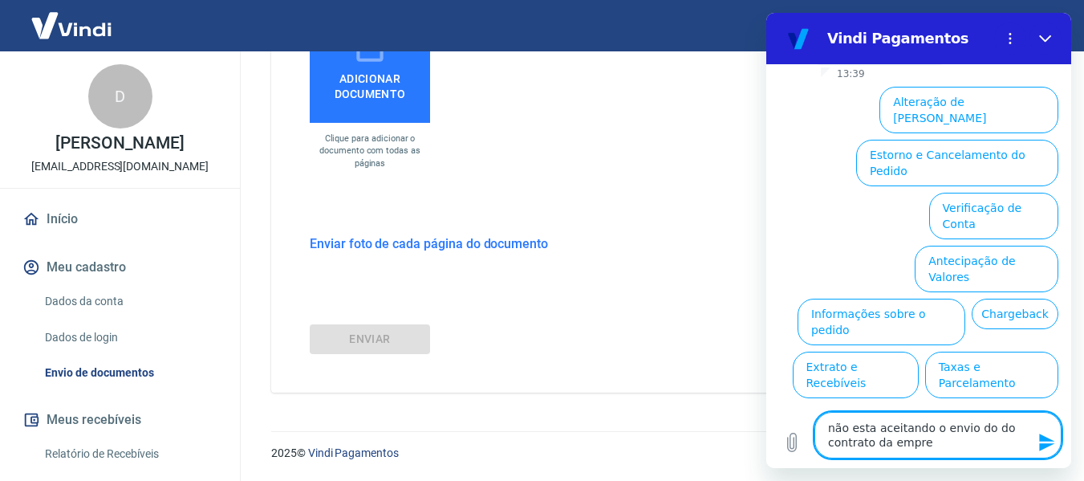
type textarea "não esta aceitando o envio do do contrato da empres"
type textarea "x"
type textarea "não esta aceitando o envio do do contrato da empresa"
type textarea "x"
type textarea "não esta aceitando o envio do do contrato da empresa"
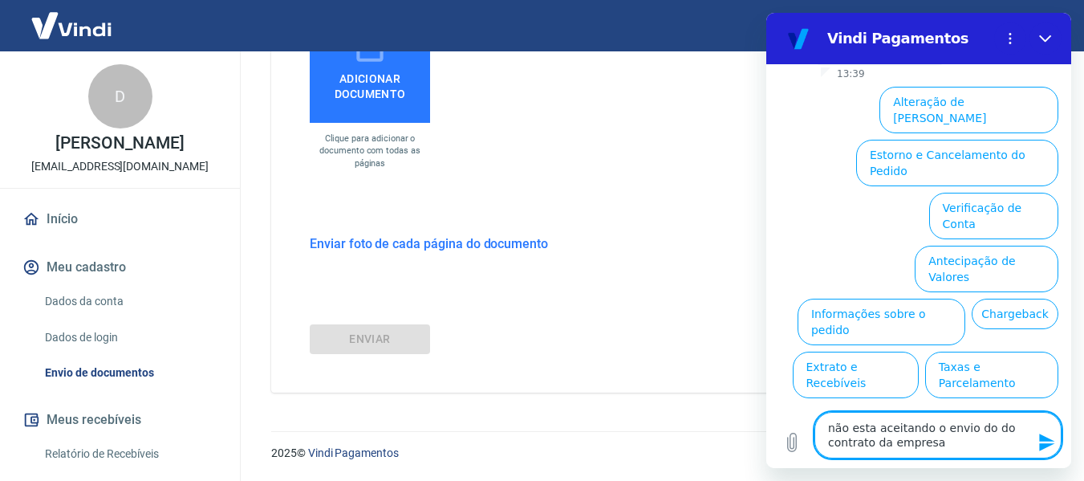
type textarea "x"
type textarea "não esta aceitando o envio do do contrato da empresa e"
type textarea "x"
type textarea "não esta aceitando o envio do do contrato da empresa em"
type textarea "x"
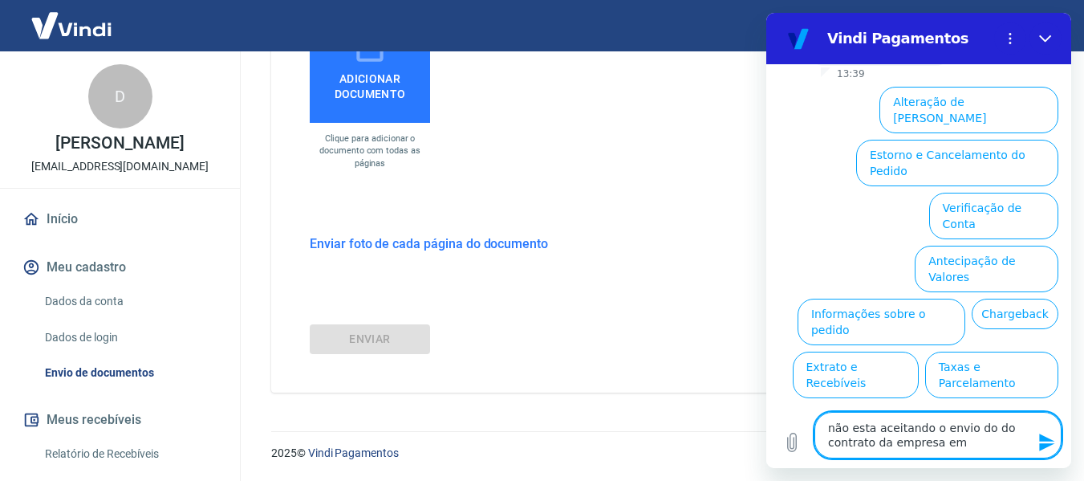
type textarea "não esta aceitando o envio do do contrato da empresa em"
type textarea "x"
type textarea "não esta aceitando o envio do do contrato da empresa em p"
type textarea "x"
type textarea "não esta aceitando o envio do do contrato da empresa em pd"
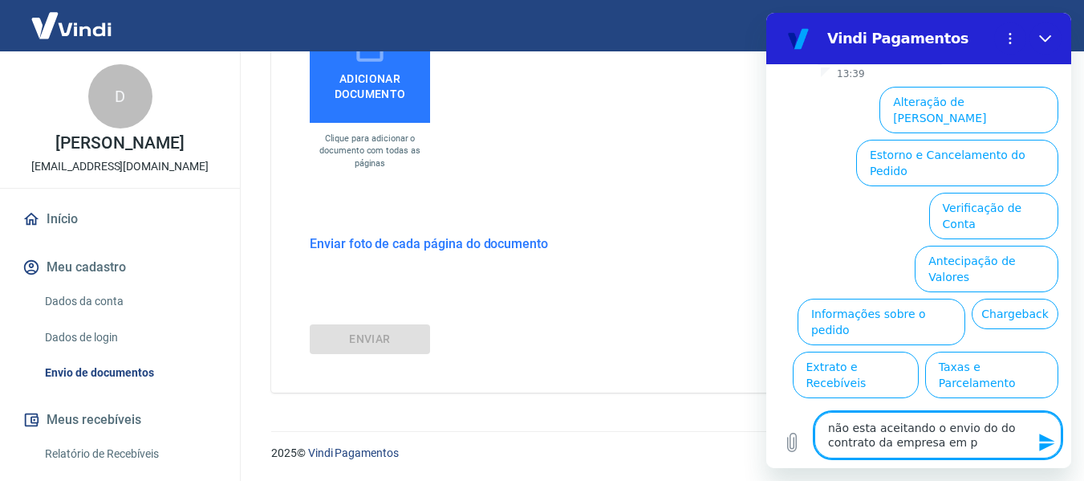
type textarea "x"
type textarea "não esta aceitando o envio do do contrato da empresa em pdf"
type textarea "x"
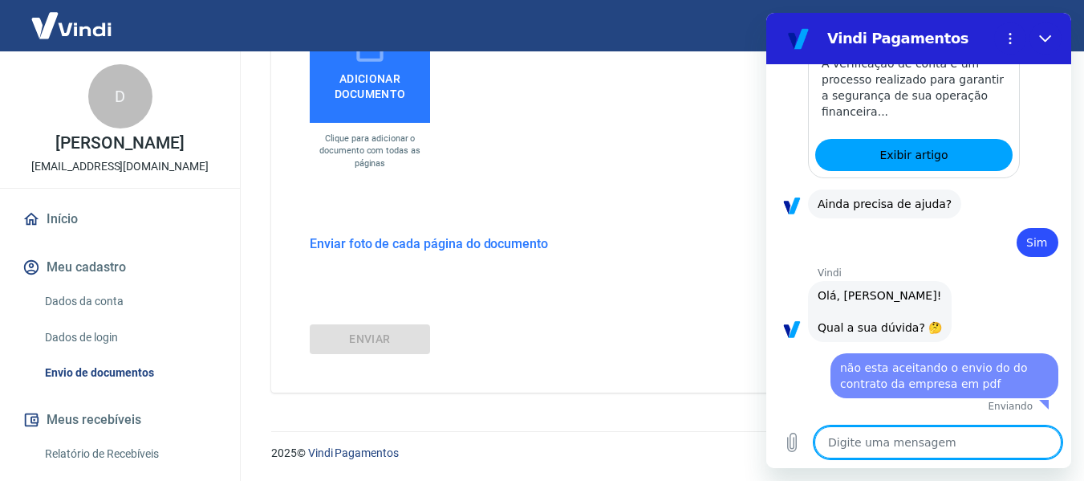
scroll to position [432, 0]
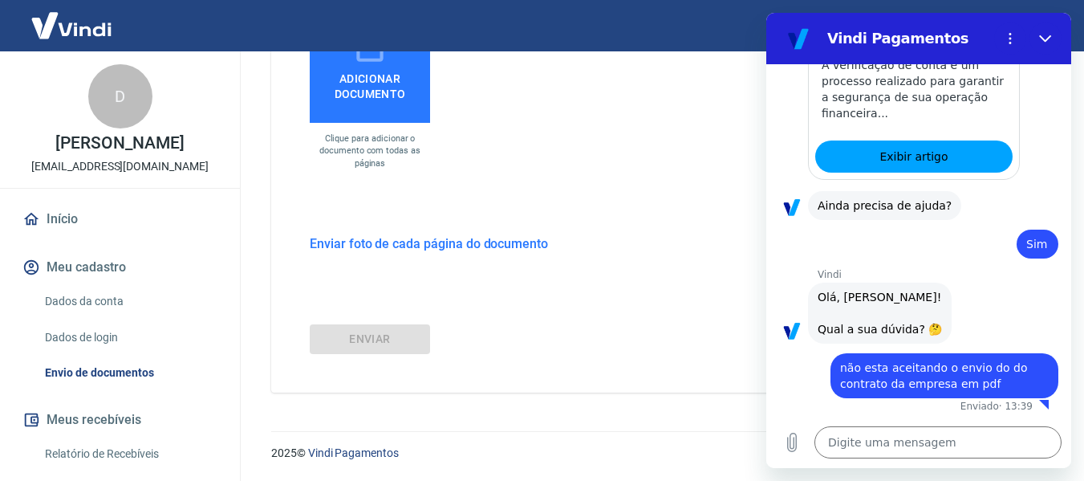
click at [104, 364] on link "Envio de documentos" at bounding box center [130, 372] width 182 height 33
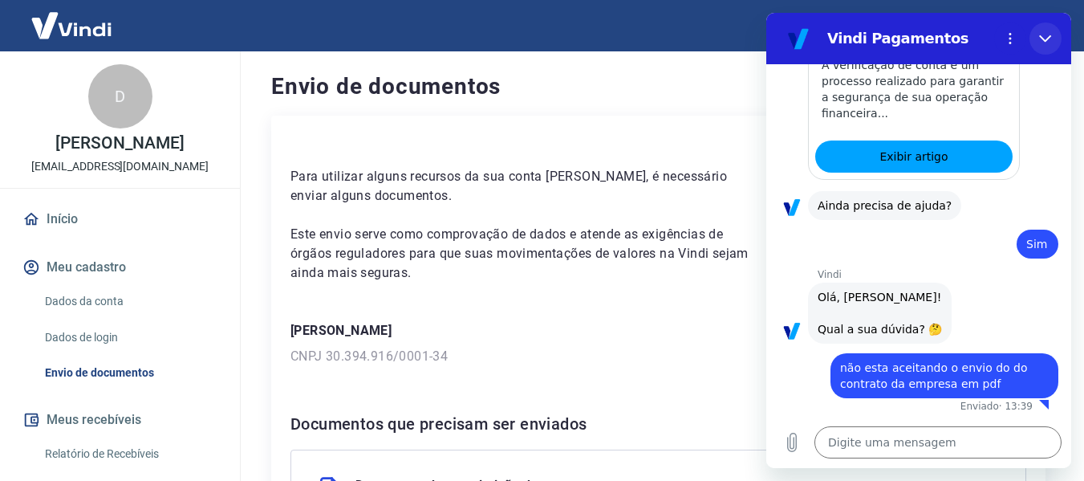
click at [1047, 38] on icon "Fechar" at bounding box center [1045, 38] width 13 height 13
type textarea "x"
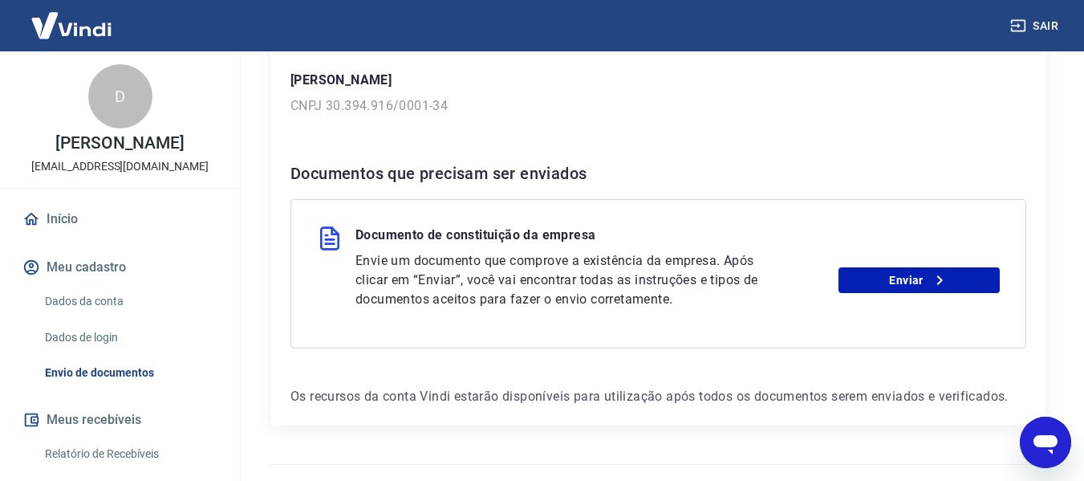
scroll to position [262, 0]
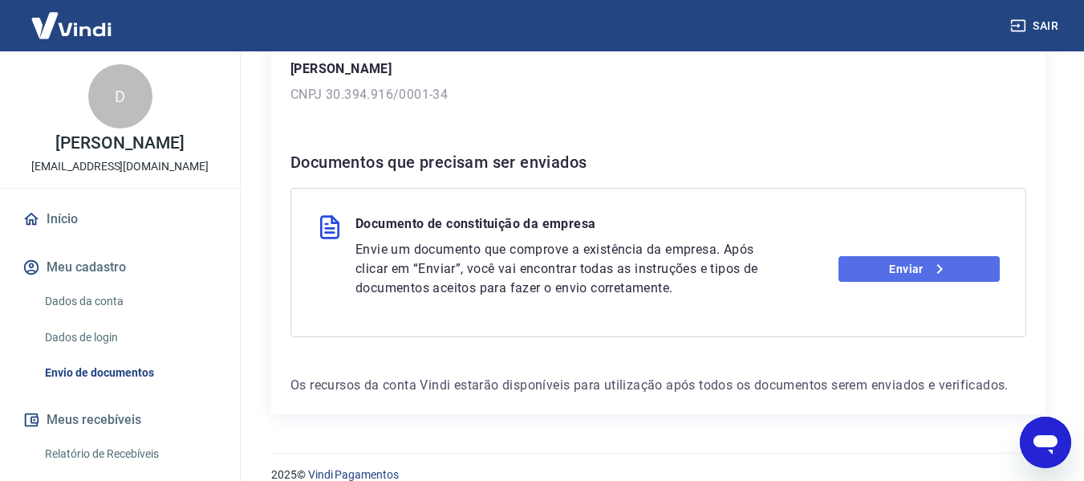
click at [962, 274] on link "Enviar" at bounding box center [919, 269] width 161 height 26
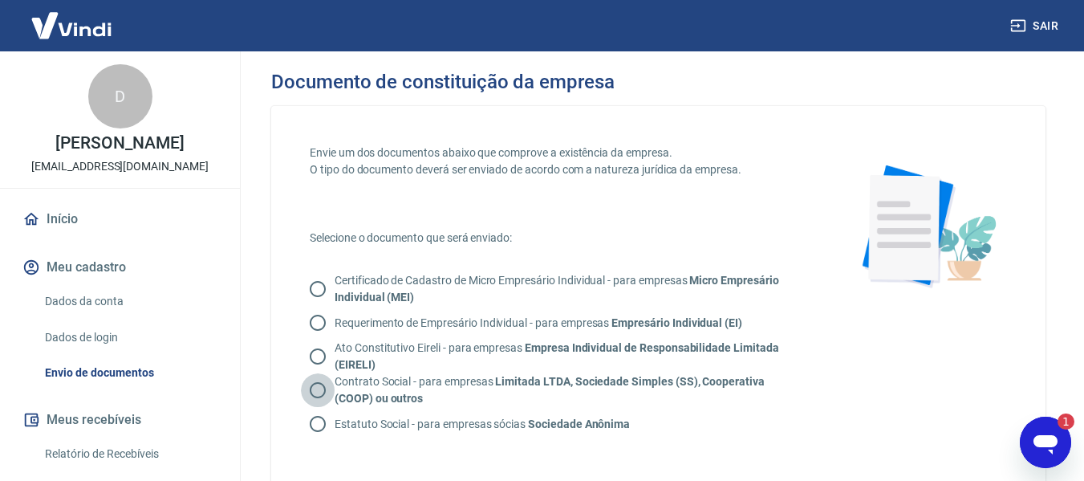
click at [321, 391] on input "Contrato Social - para empresas Limitada LTDA, Sociedade Simples (SS), Cooperat…" at bounding box center [318, 390] width 34 height 34
radio input "true"
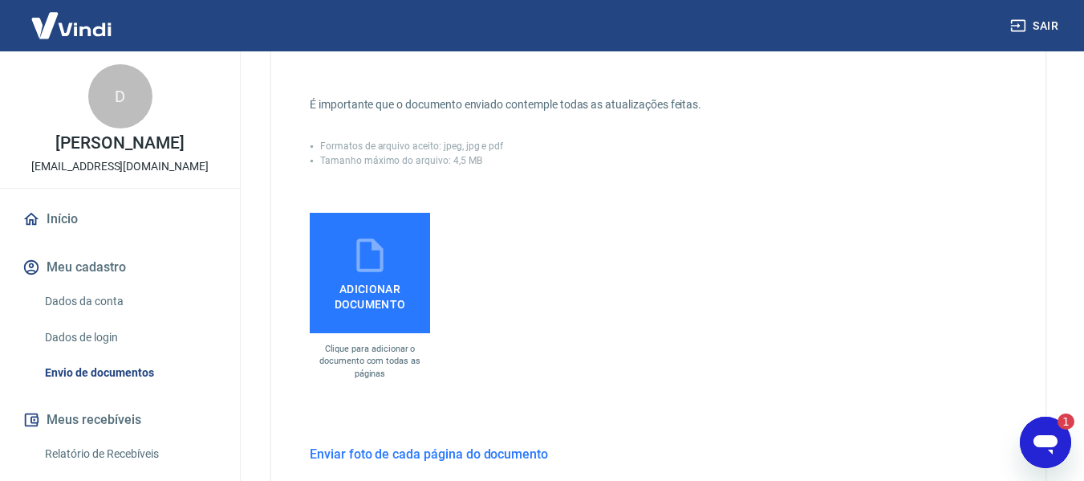
scroll to position [397, 0]
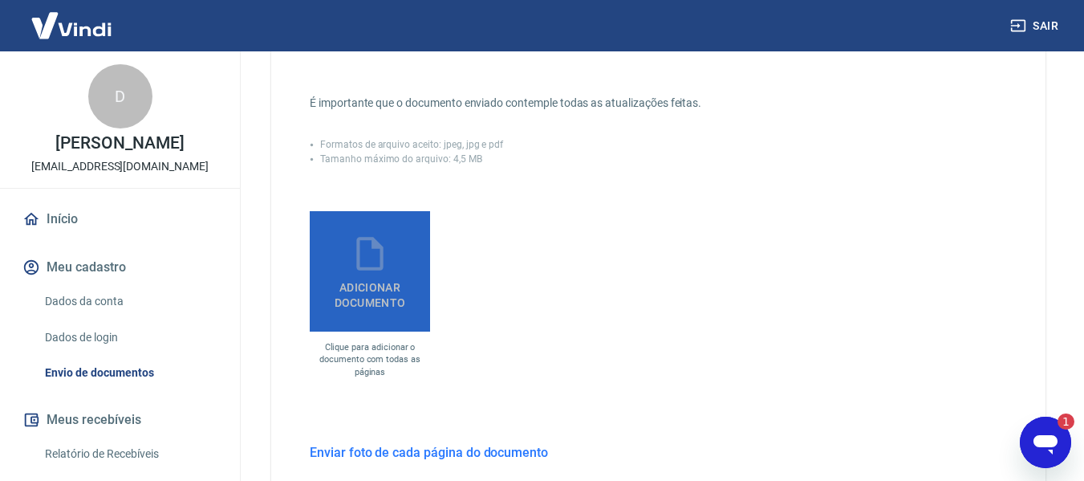
click at [371, 279] on span "Adicionar documento" at bounding box center [370, 292] width 108 height 36
click at [0, 0] on input "Adicionar documento" at bounding box center [0, 0] width 0 height 0
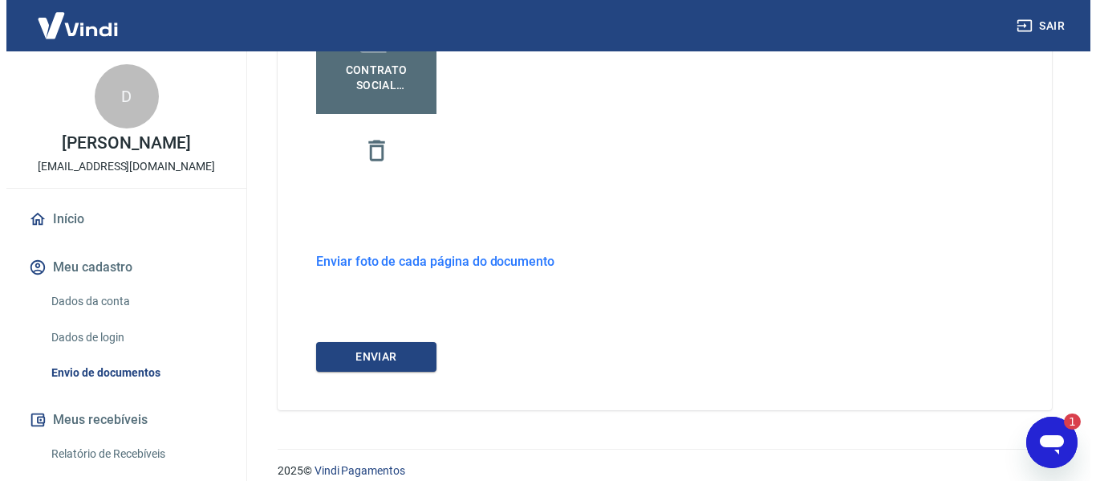
scroll to position [625, 0]
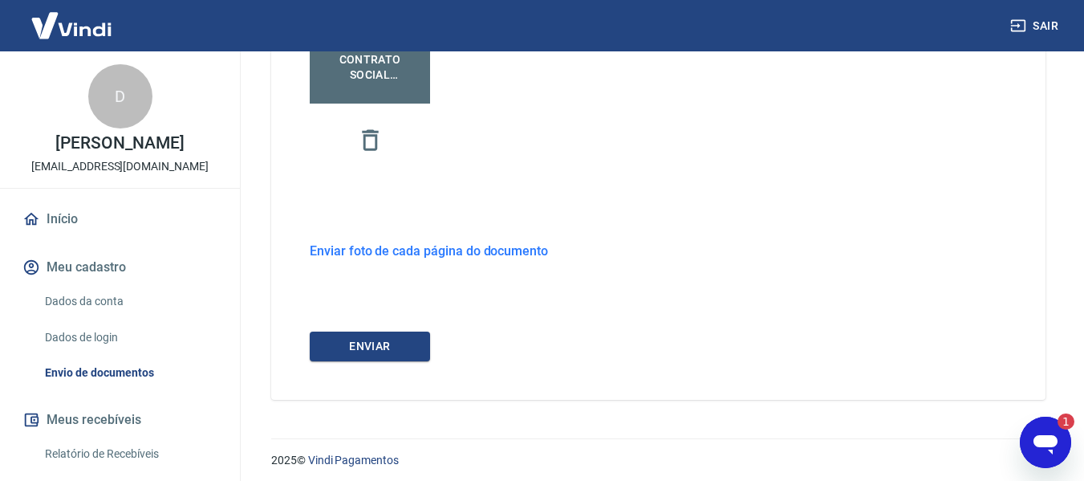
click at [326, 353] on button "ENVIAR" at bounding box center [370, 346] width 120 height 30
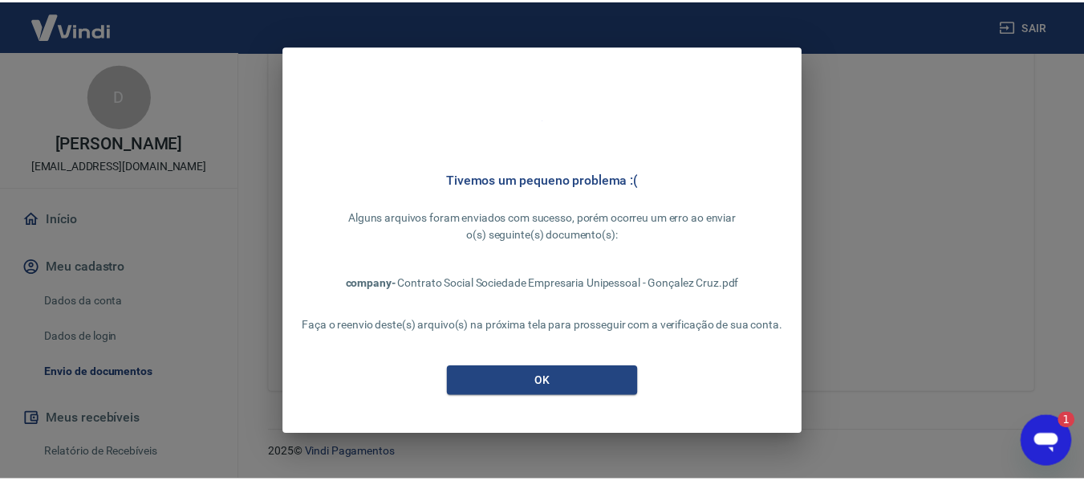
scroll to position [606, 0]
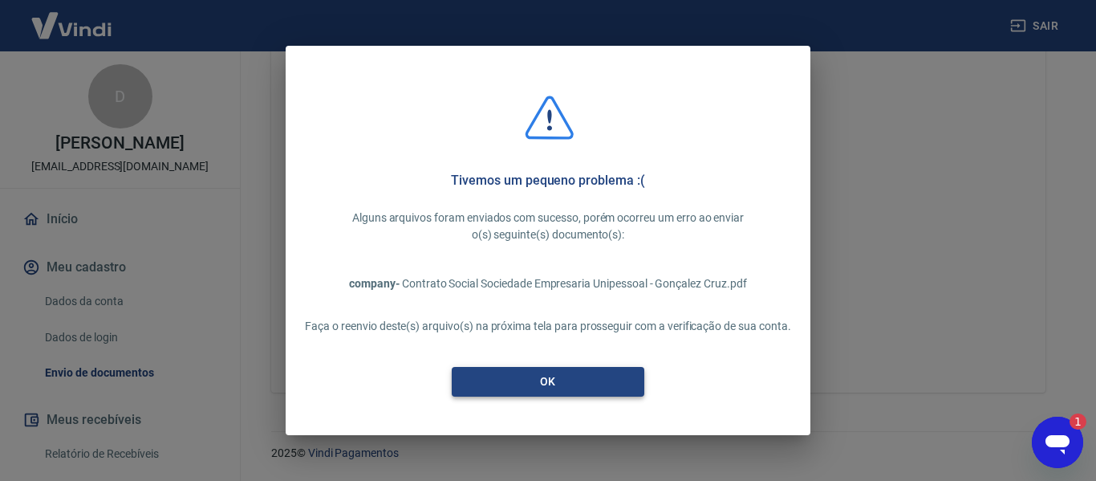
click at [554, 385] on button "OK" at bounding box center [548, 382] width 193 height 30
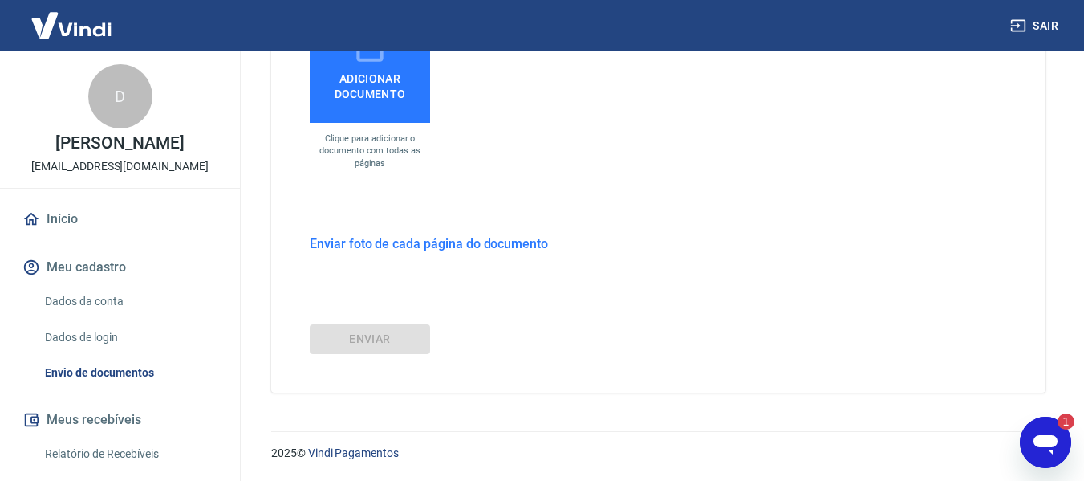
click at [1041, 463] on div "Abrir janela de mensagens, 1 mensagem não lida" at bounding box center [1046, 442] width 48 height 48
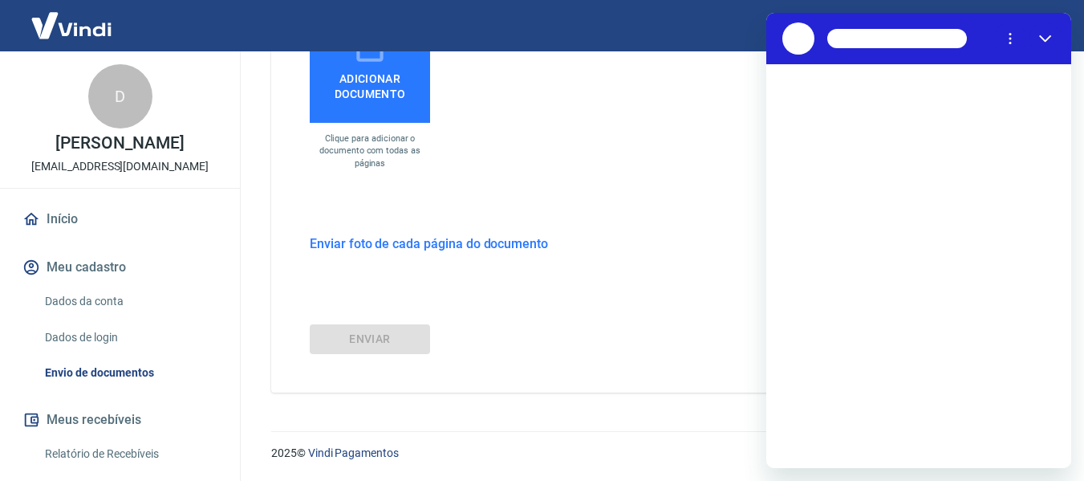
scroll to position [0, 0]
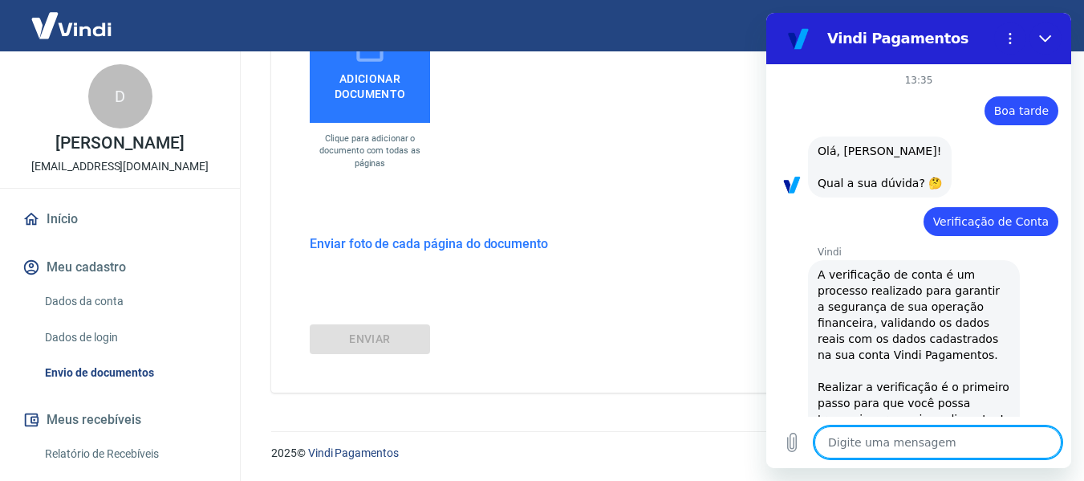
type textarea "x"
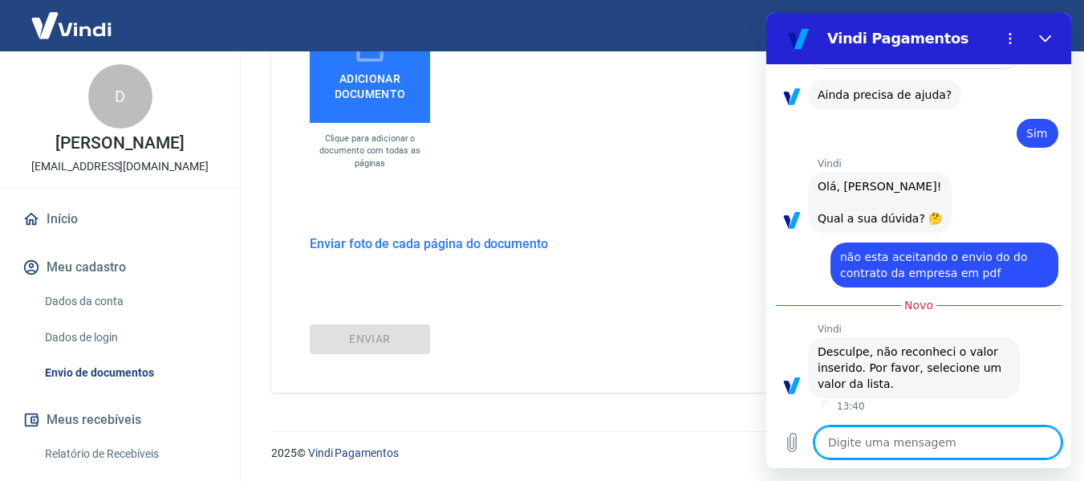
type textarea "f"
type textarea "x"
type textarea "fa"
type textarea "x"
type textarea "fal"
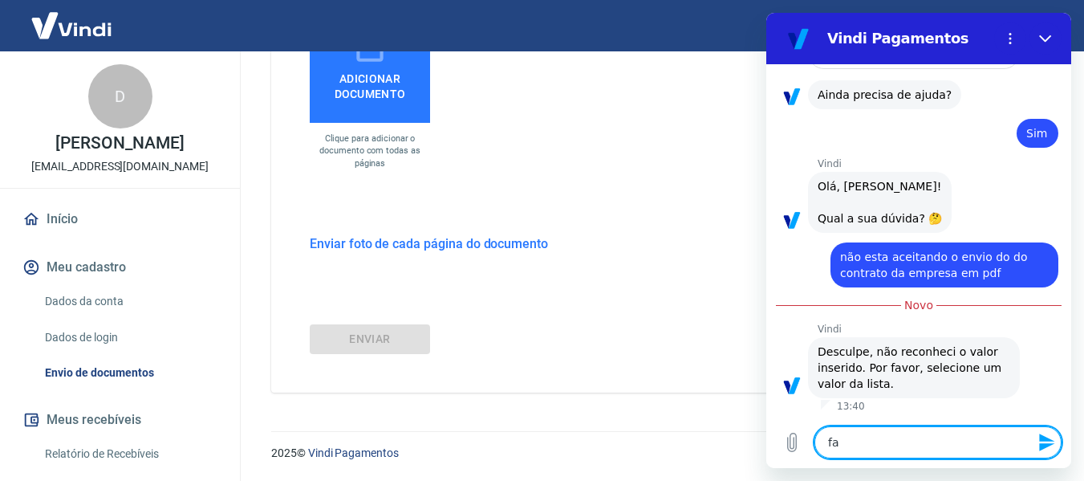
type textarea "x"
type textarea "fala"
type textarea "x"
type textarea "falar"
type textarea "x"
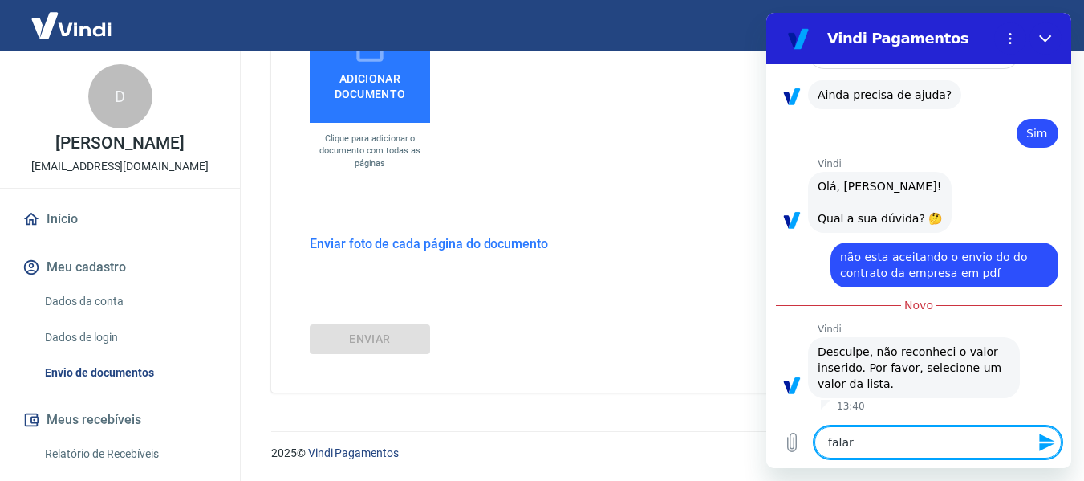
type textarea "falar"
type textarea "x"
type textarea "falar c"
type textarea "x"
type textarea "falar co"
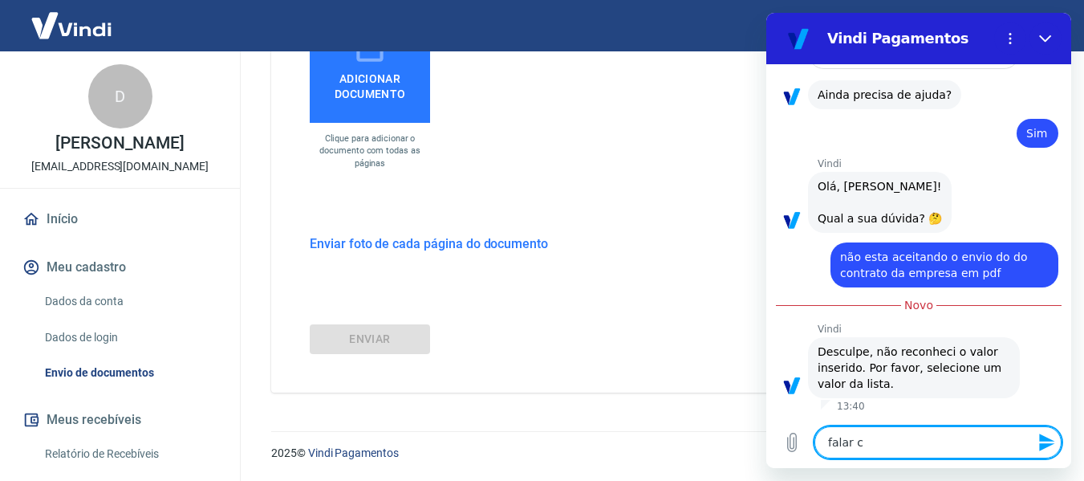
type textarea "x"
type textarea "falar com"
type textarea "x"
type textarea "falar com"
type textarea "x"
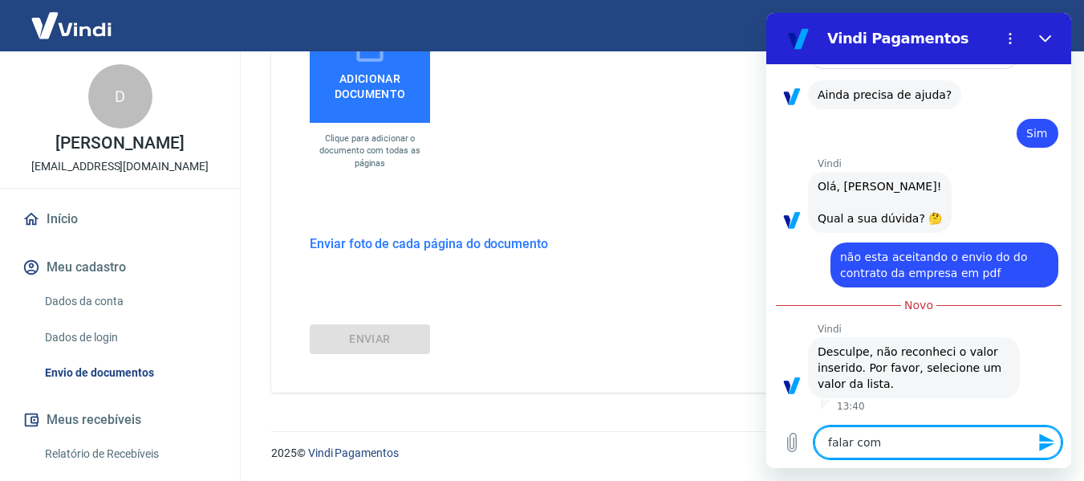
type textarea "falar com a"
type textarea "x"
type textarea "falar com at"
type textarea "x"
type textarea "falar com ate"
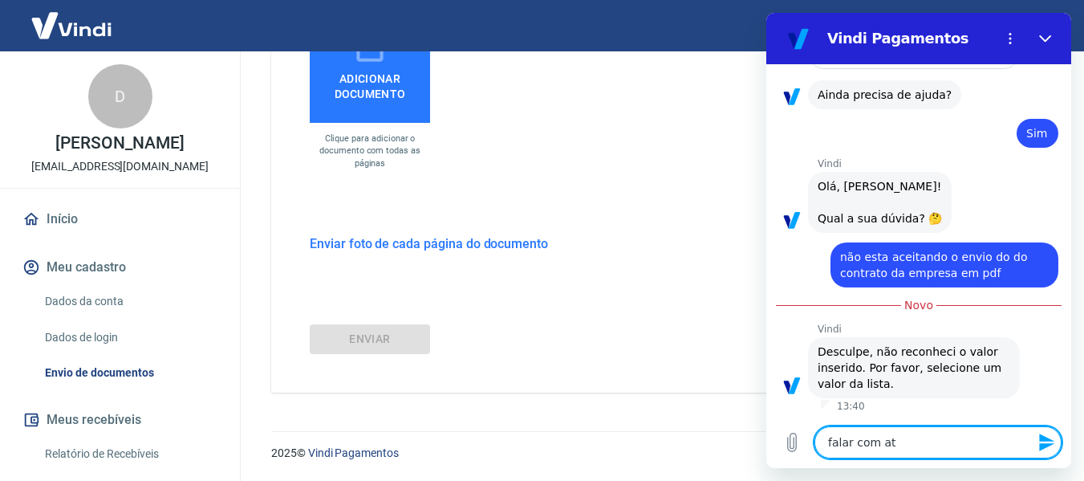
type textarea "x"
type textarea "falar com [GEOGRAPHIC_DATA]"
type textarea "x"
type textarea "falar com atend"
type textarea "x"
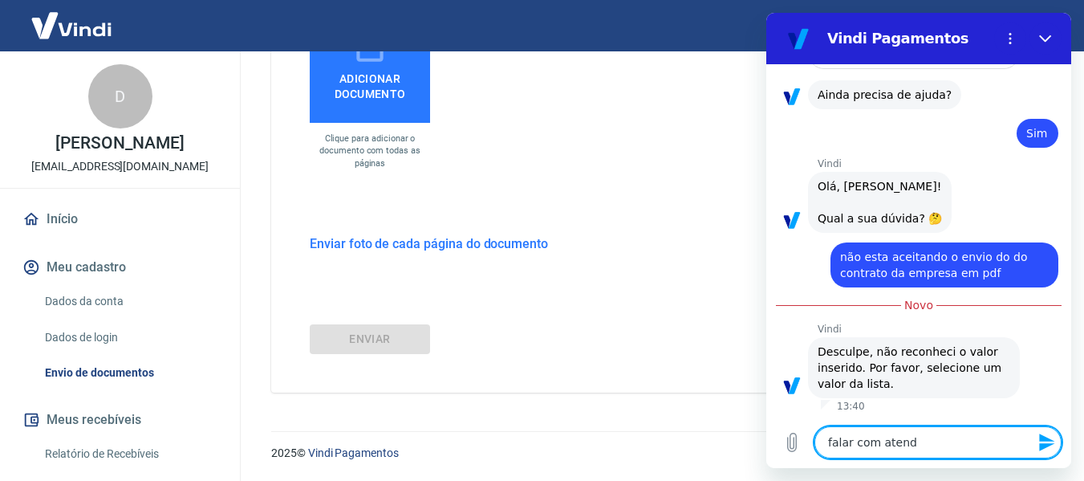
type textarea "falar com atende"
type textarea "x"
type textarea "falar com atenden"
type textarea "x"
type textarea "falar com atendent"
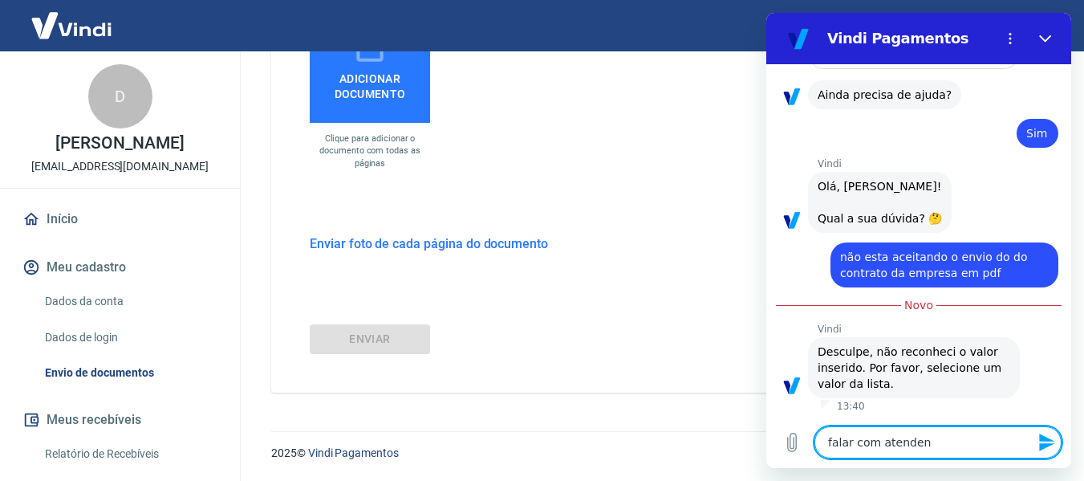
type textarea "x"
type textarea "falar com atendente"
type textarea "x"
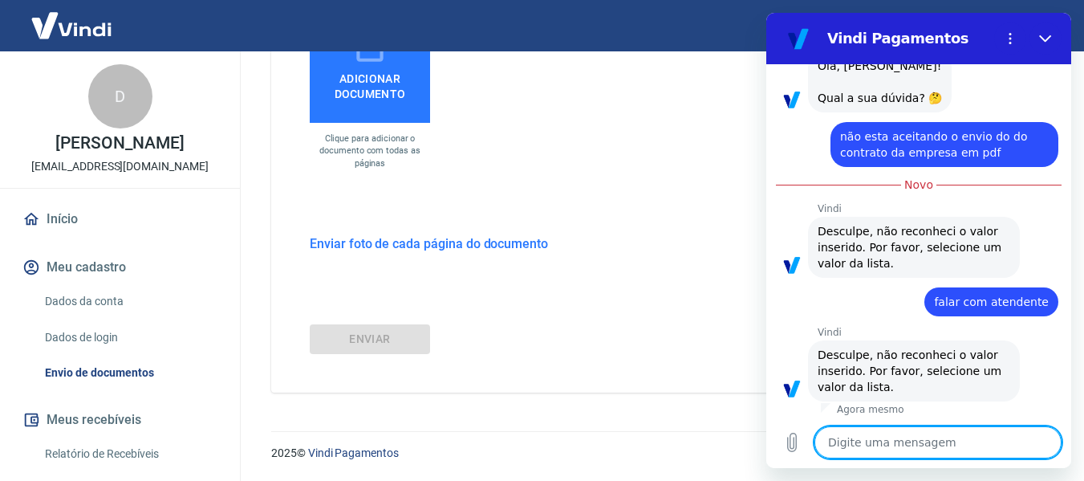
scroll to position [666, 0]
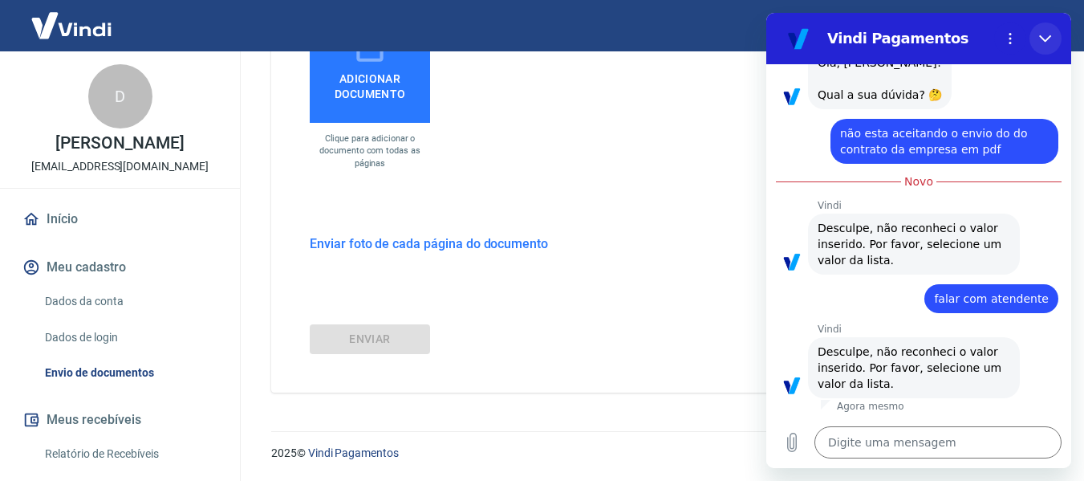
click at [1054, 38] on button "Fechar" at bounding box center [1046, 38] width 32 height 32
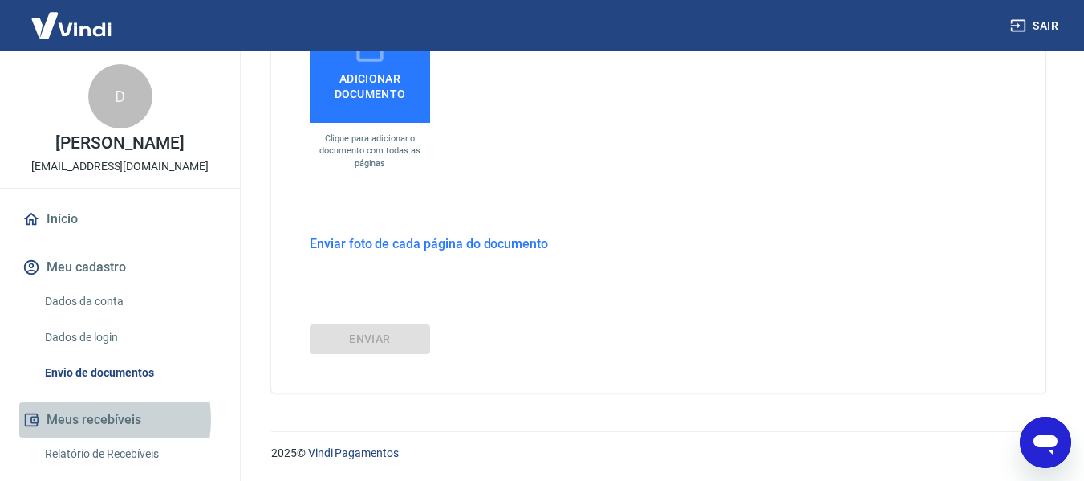
click at [85, 419] on button "Meus recebíveis" at bounding box center [119, 419] width 201 height 35
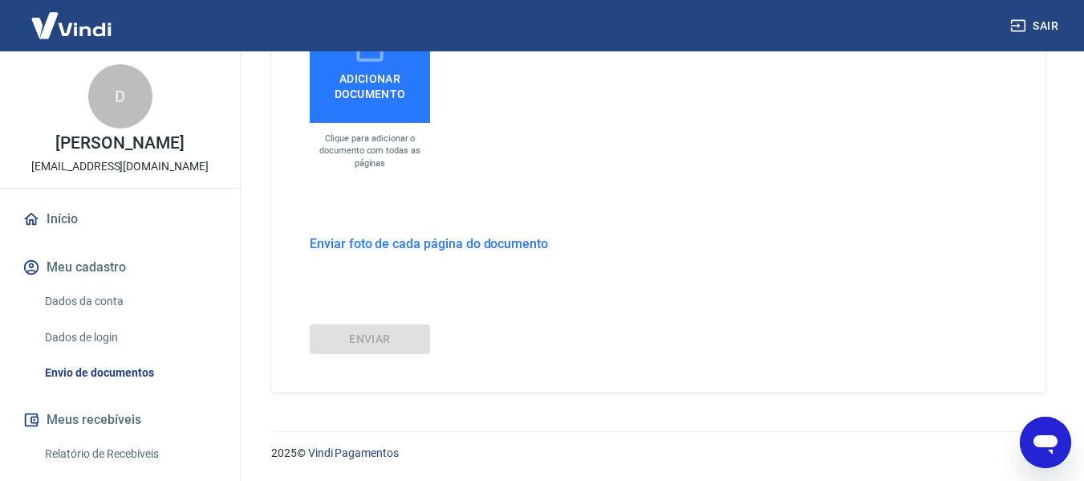
type textarea "x"
click at [411, 78] on span "Adicionar documento" at bounding box center [370, 83] width 108 height 36
click at [0, 0] on input "Adicionar documento" at bounding box center [0, 0] width 0 height 0
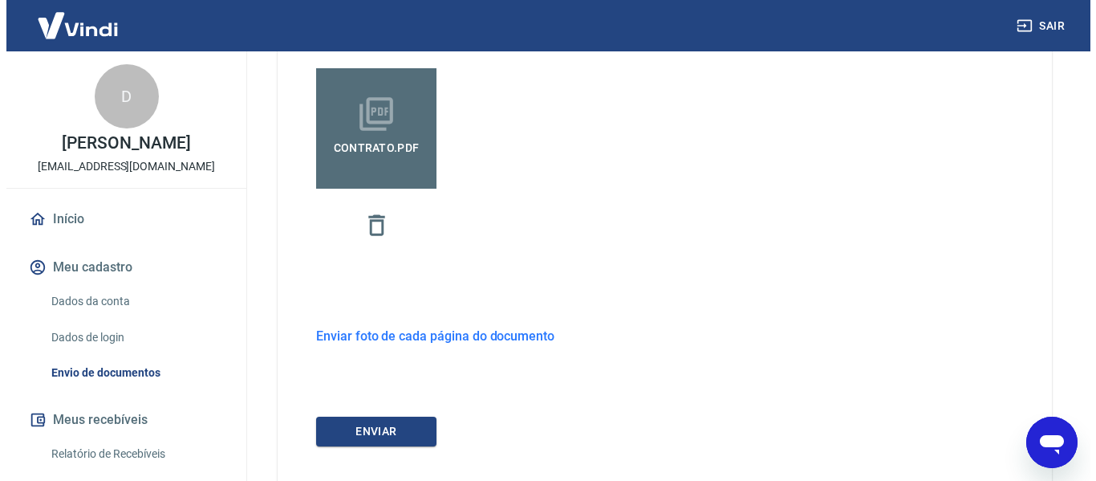
scroll to position [632, 0]
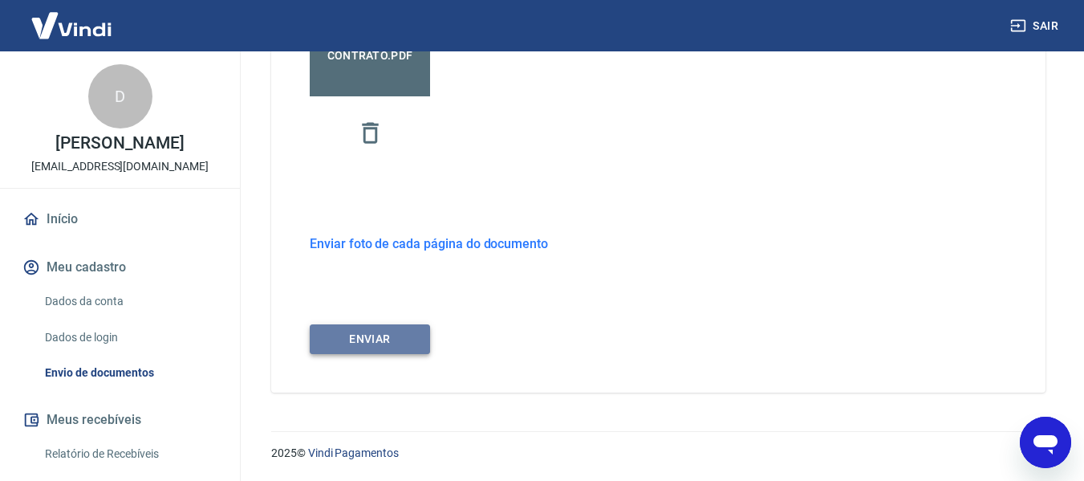
click at [363, 344] on button "ENVIAR" at bounding box center [370, 339] width 120 height 30
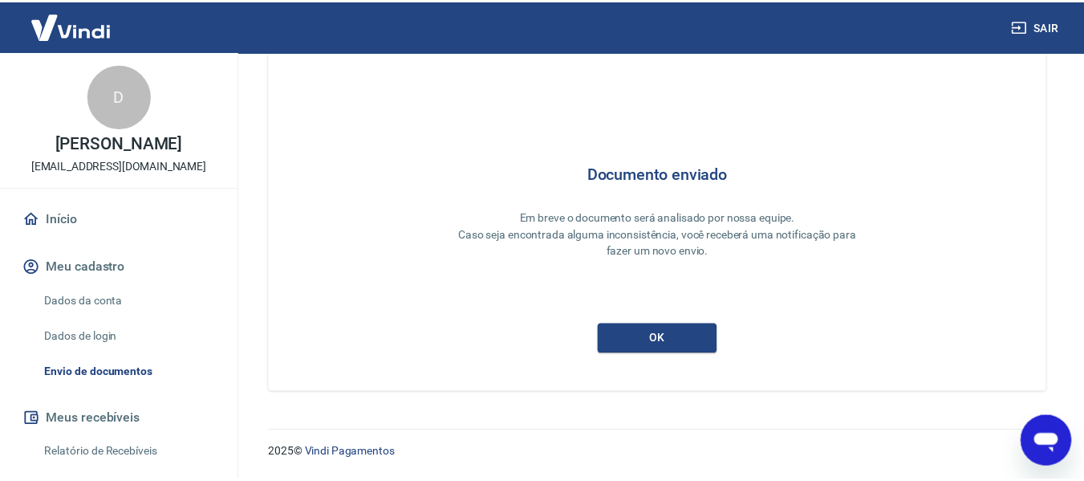
scroll to position [76, 0]
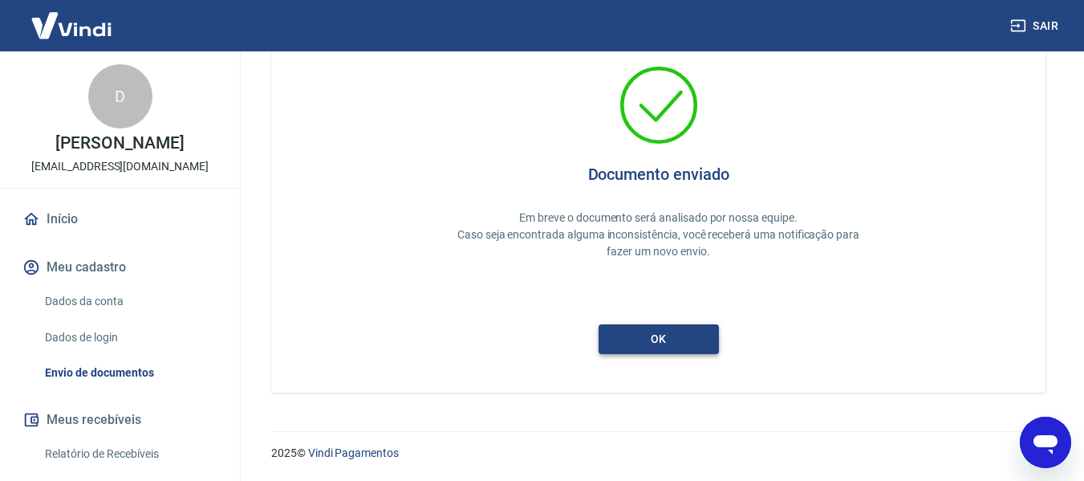
click at [695, 343] on button "ok" at bounding box center [659, 339] width 120 height 30
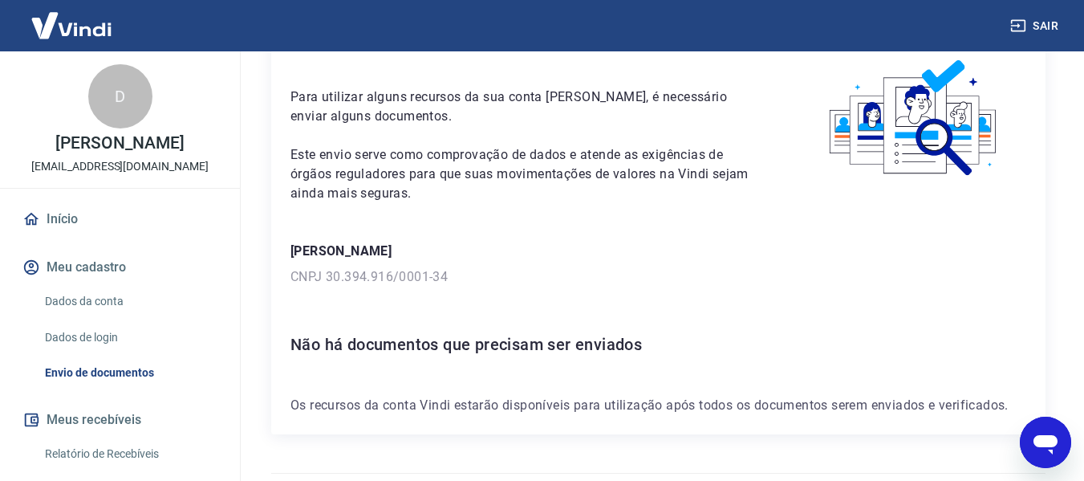
scroll to position [121, 0]
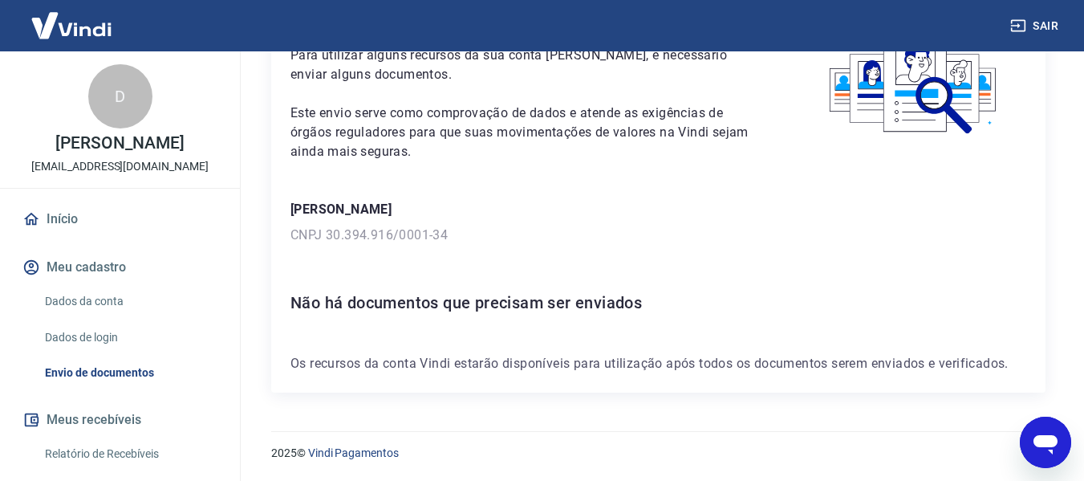
click at [79, 302] on link "Dados da conta" at bounding box center [130, 301] width 182 height 33
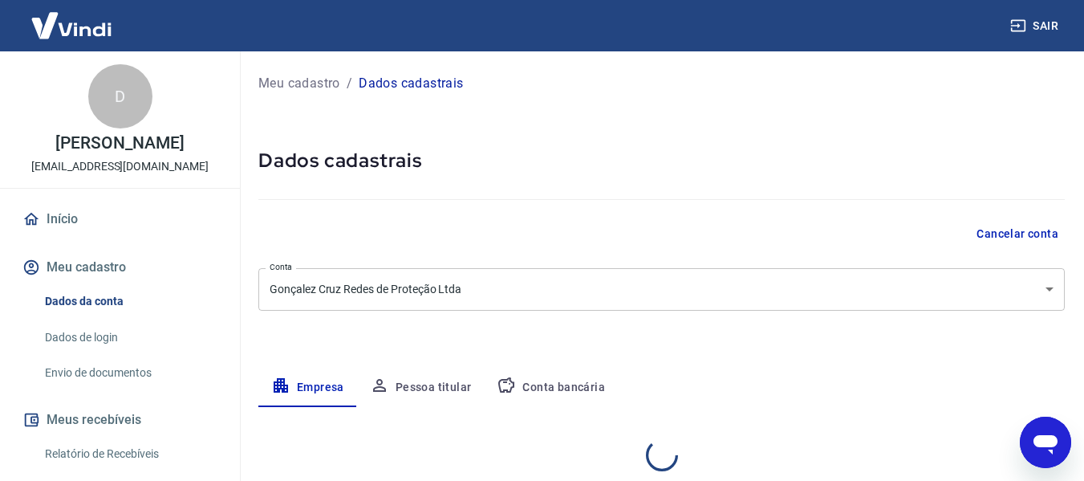
select select "SP"
select select "business"
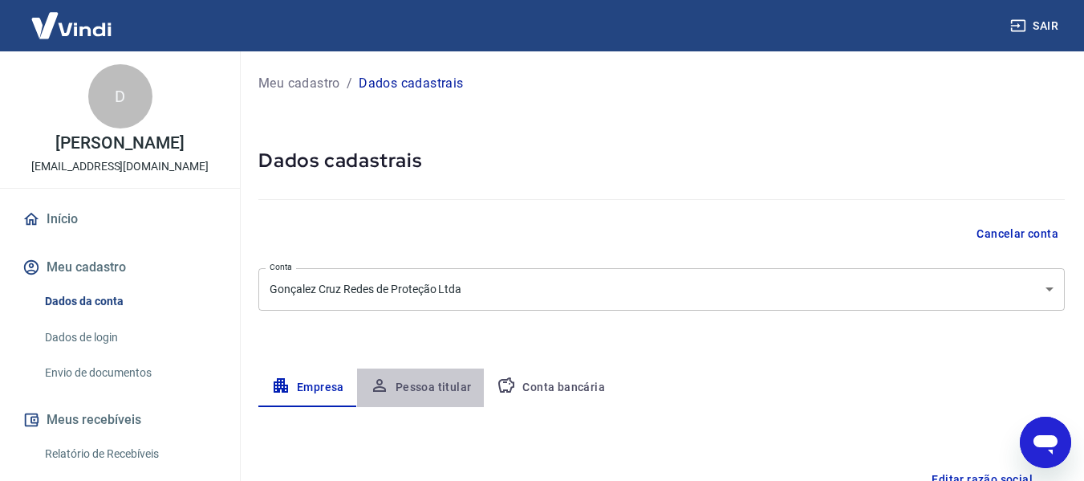
click at [437, 396] on button "Pessoa titular" at bounding box center [421, 387] width 128 height 39
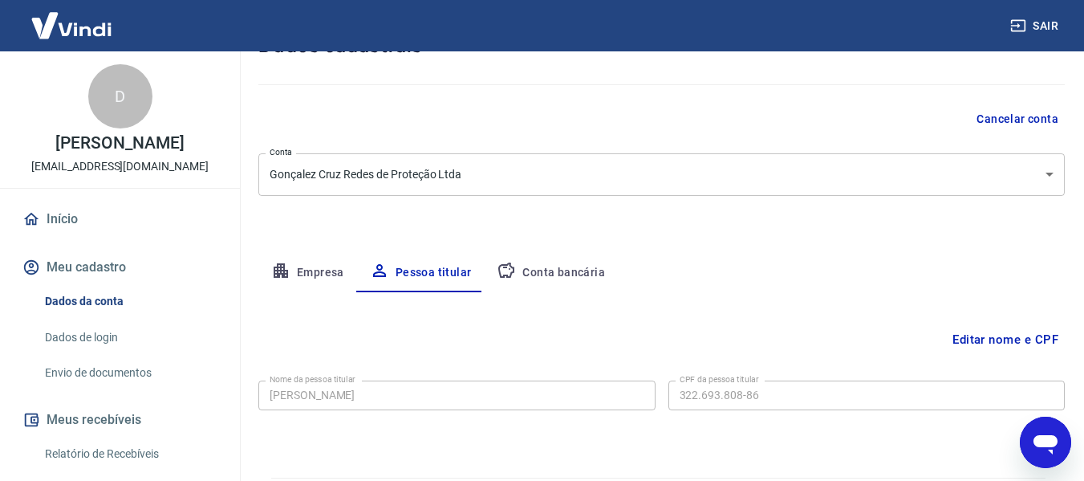
scroll to position [161, 0]
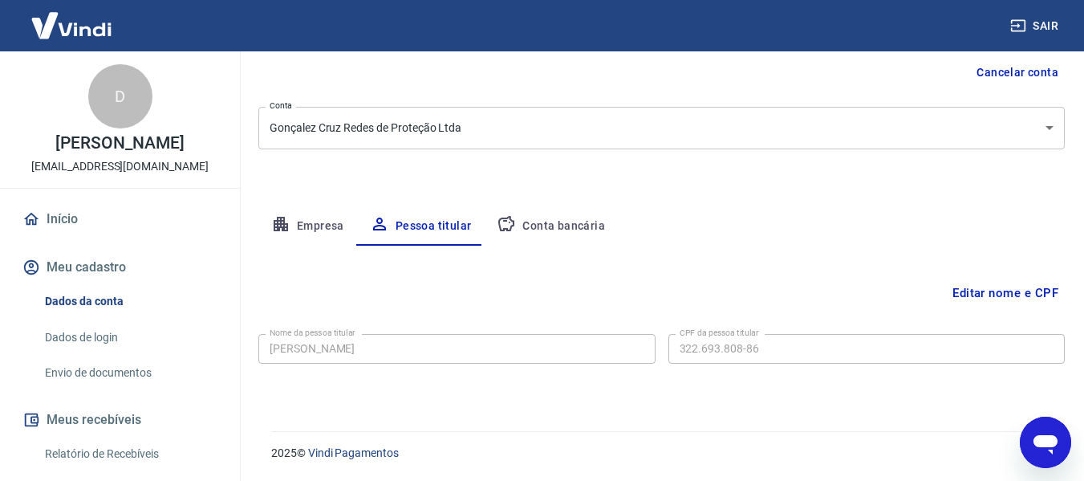
click at [541, 219] on button "Conta bancária" at bounding box center [551, 226] width 134 height 39
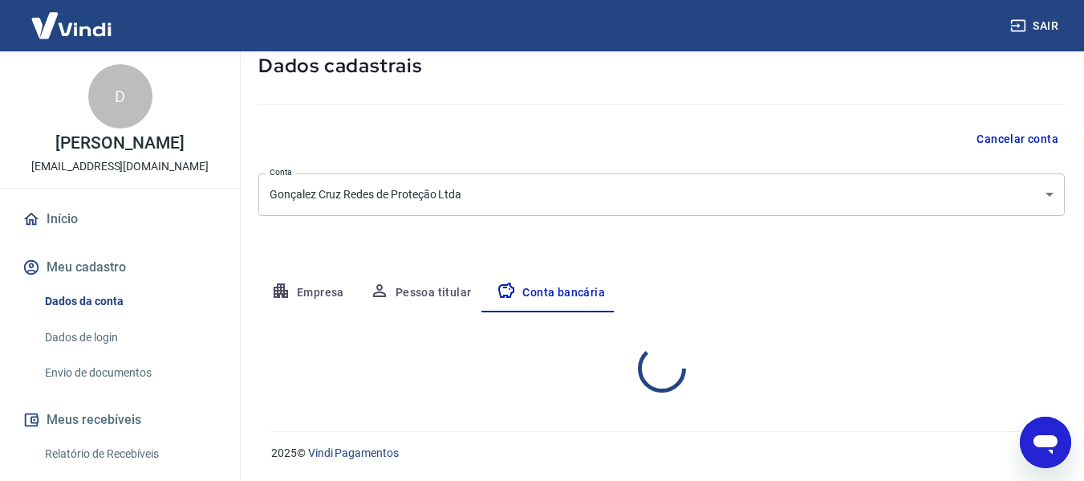
select select "1"
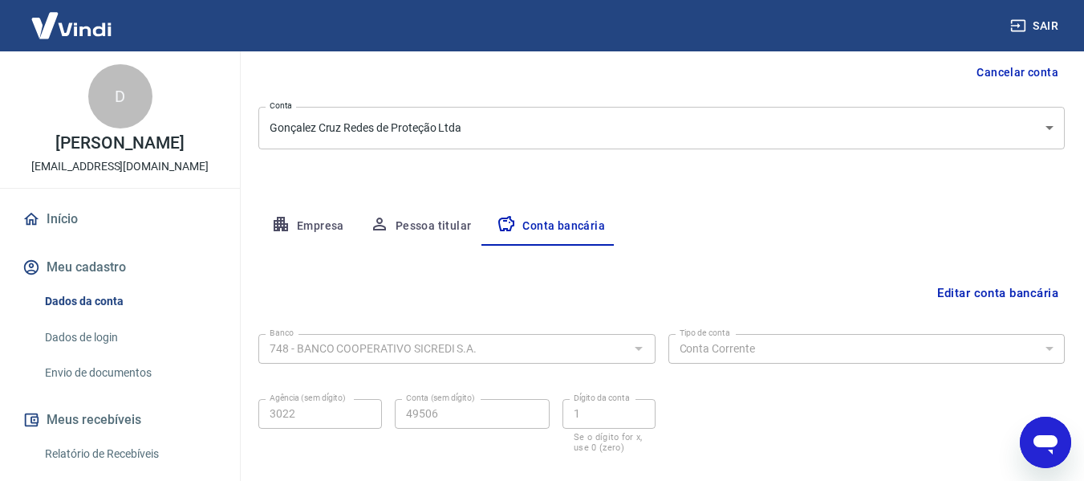
scroll to position [250, 0]
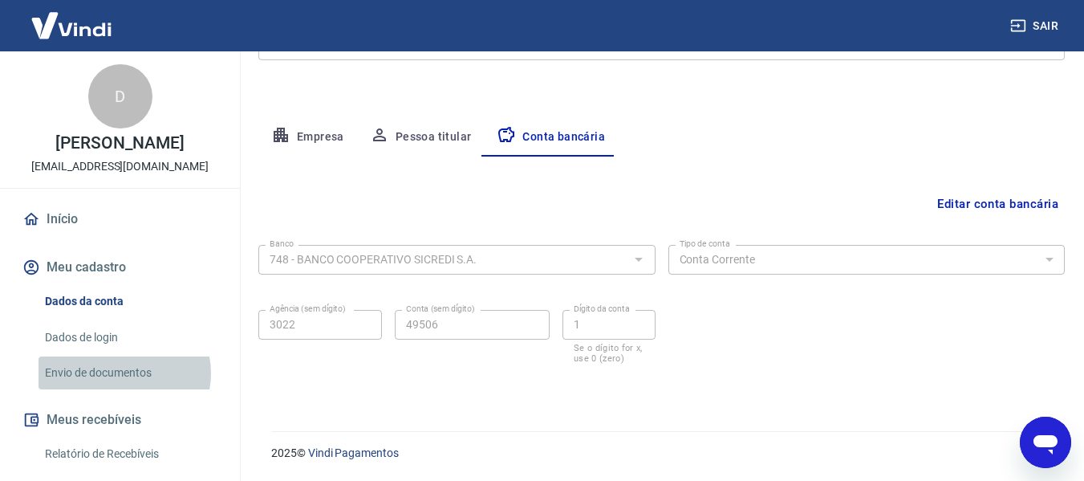
click at [122, 373] on link "Envio de documentos" at bounding box center [130, 372] width 182 height 33
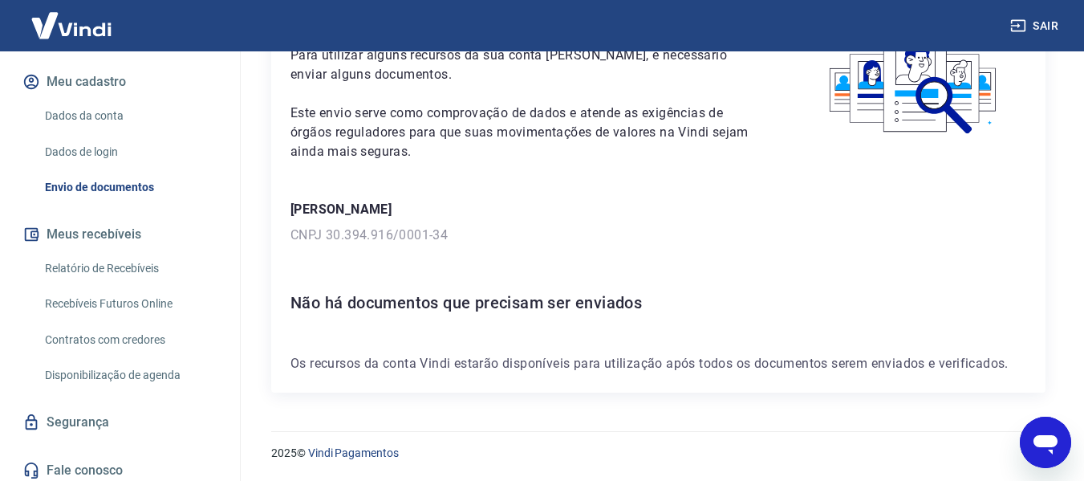
scroll to position [193, 0]
